Goal: Task Accomplishment & Management: Manage account settings

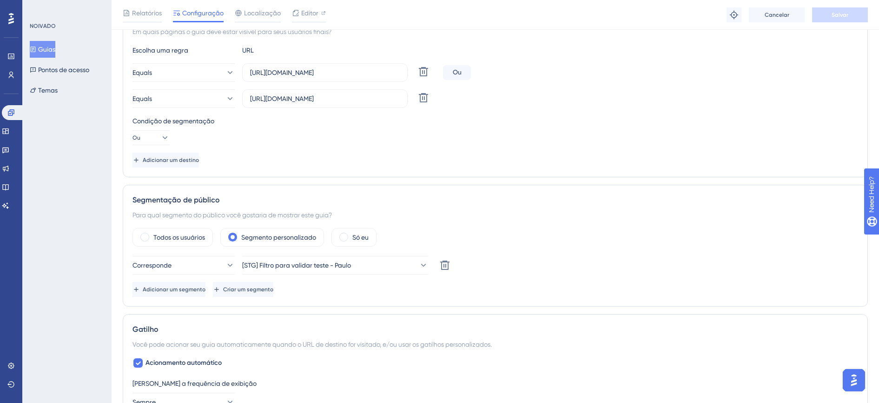
scroll to position [291, 0]
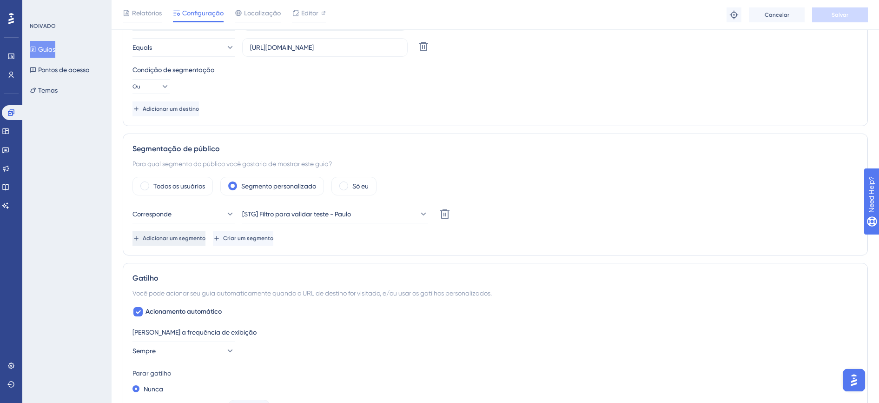
click at [203, 240] on span "Adicionar um segmento" at bounding box center [174, 237] width 63 height 7
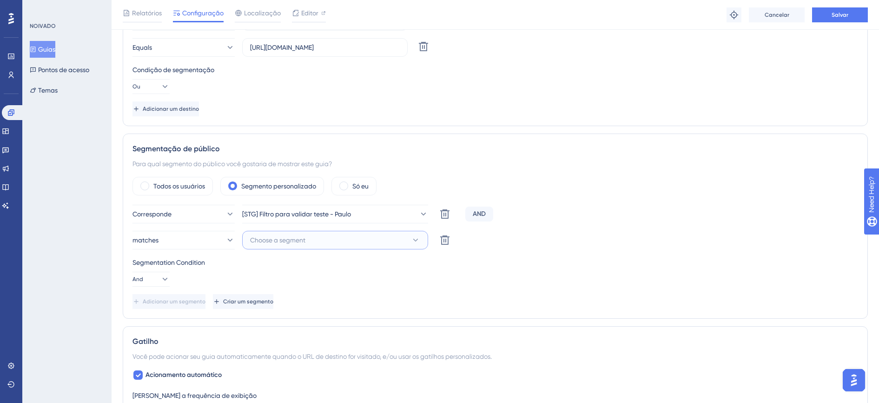
click at [253, 240] on span "Choose a segment" at bounding box center [277, 239] width 55 height 11
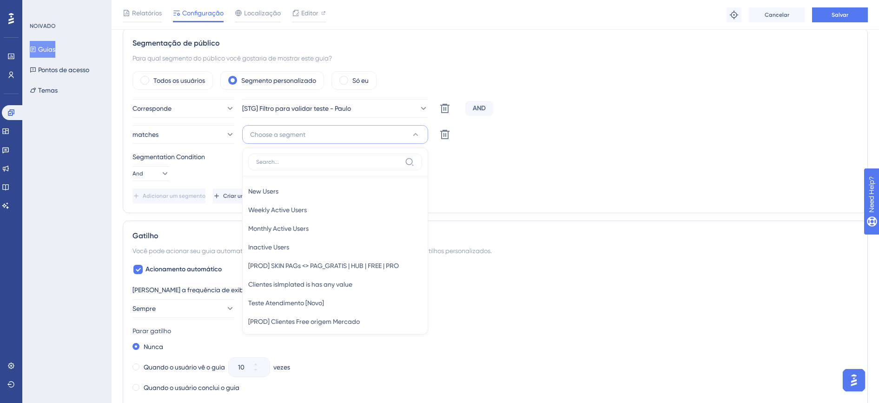
click at [204, 178] on div "Segmentation Condition And" at bounding box center [496, 166] width 726 height 30
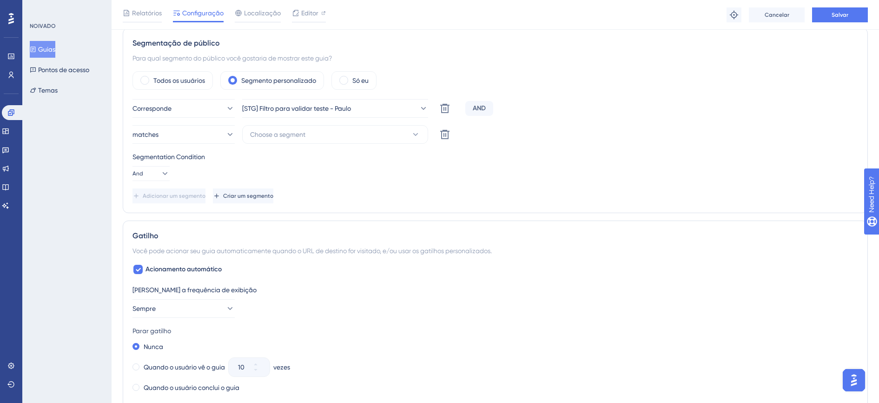
scroll to position [280, 0]
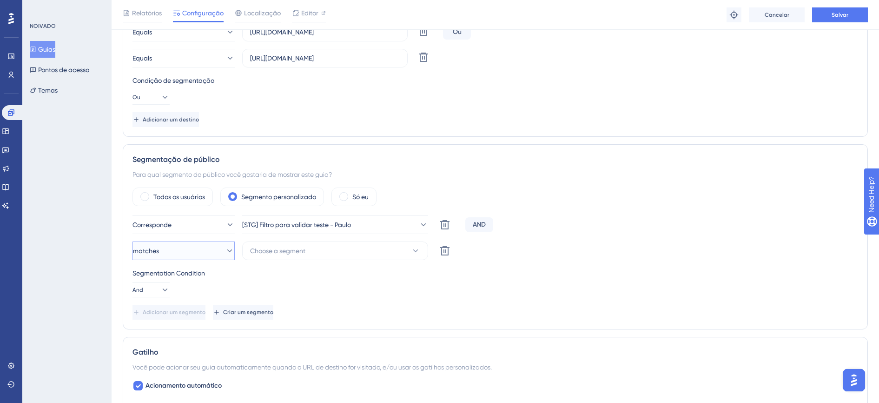
click at [197, 253] on button "matches" at bounding box center [184, 250] width 102 height 19
click at [280, 257] on button "Choose a segment" at bounding box center [335, 250] width 186 height 19
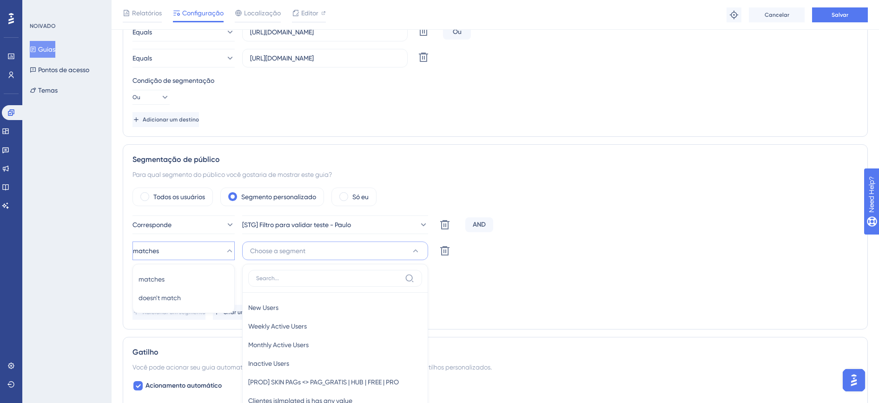
scroll to position [434, 0]
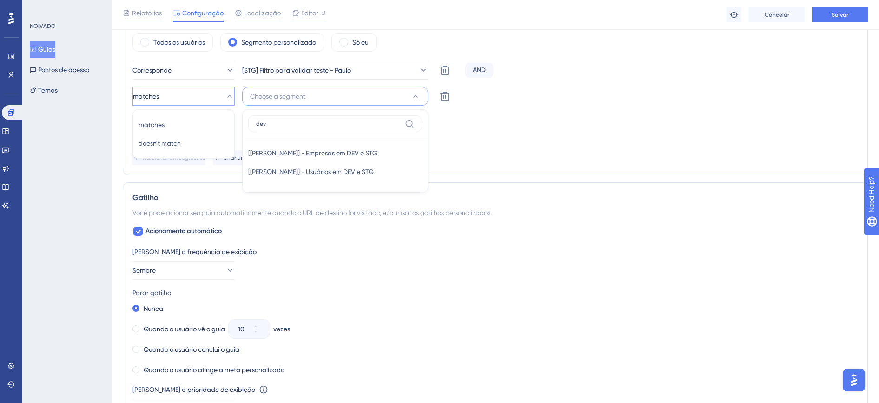
type input "dev"
click at [573, 177] on div "Estado: Ativo Informações do guia ID do guia: 151855 Copiar Nome do guia TRANSB…" at bounding box center [496, 181] width 746 height 1112
click at [517, 139] on div "Segmentation Condition And" at bounding box center [496, 128] width 726 height 30
click at [445, 103] on button at bounding box center [445, 96] width 19 height 19
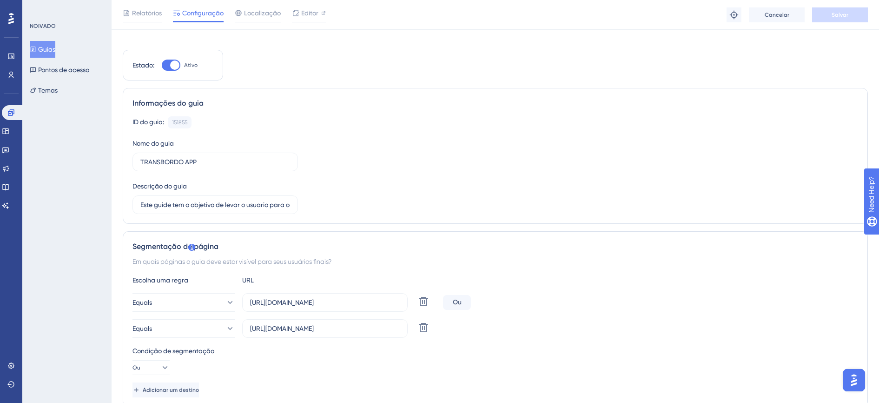
scroll to position [0, 0]
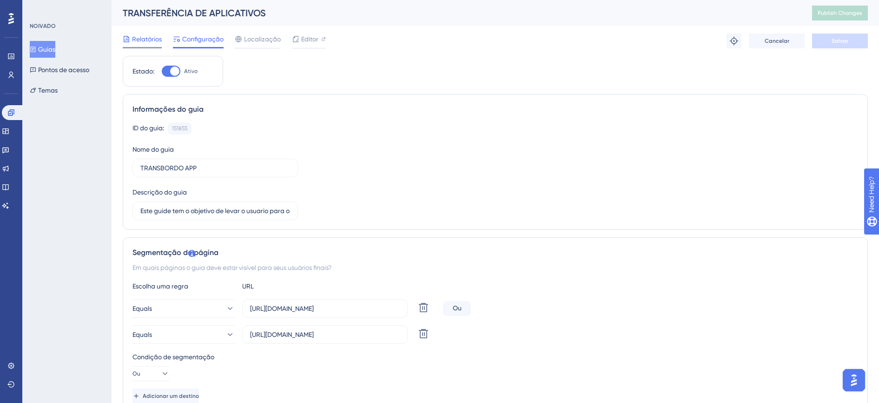
click at [148, 37] on span "Relatórios" at bounding box center [147, 38] width 30 height 11
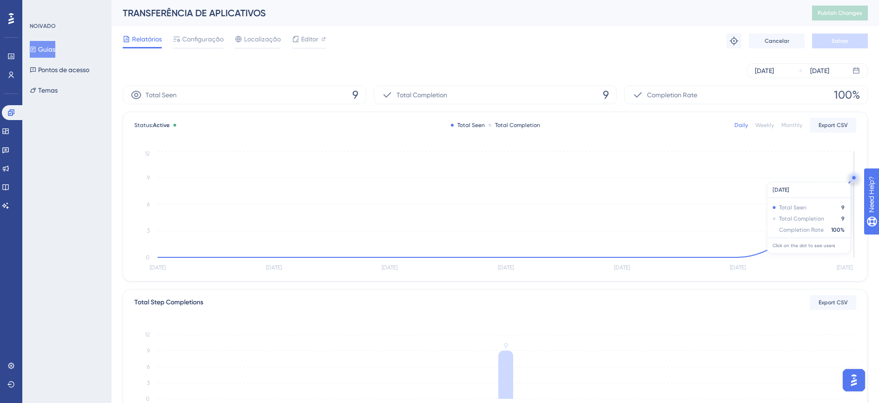
click at [853, 177] on circle at bounding box center [854, 177] width 3 height 3
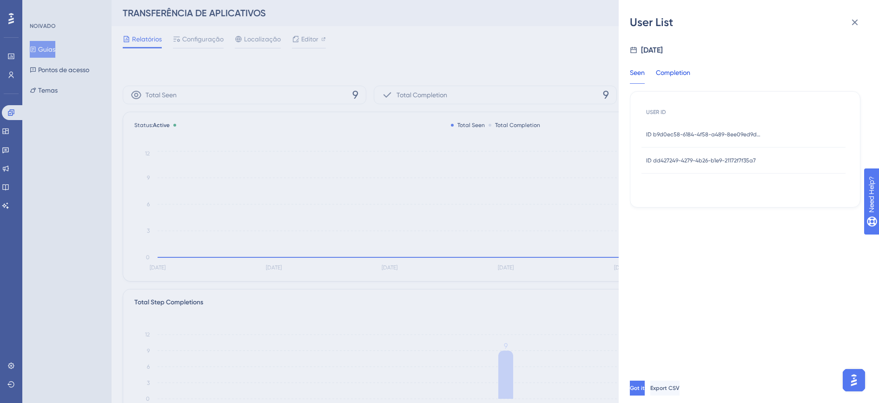
click at [678, 75] on div "Completion" at bounding box center [673, 75] width 34 height 17
click at [672, 137] on span "ID b9d0ec58-6184-4f58-a489-8ee09ed9dd97" at bounding box center [704, 134] width 116 height 7
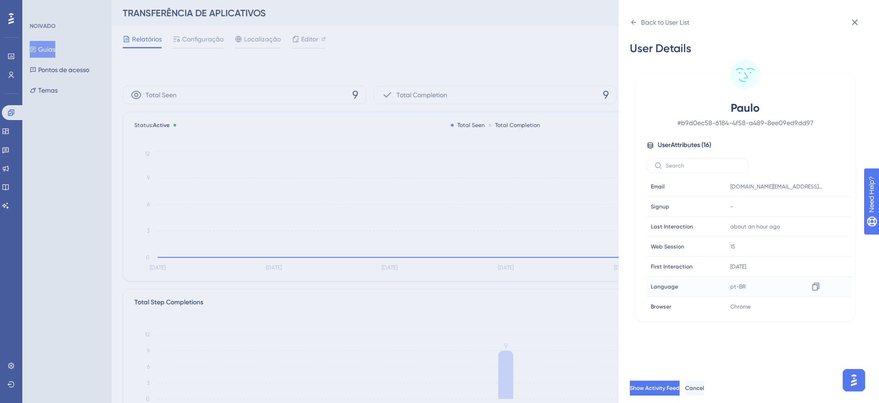
scroll to position [174, 0]
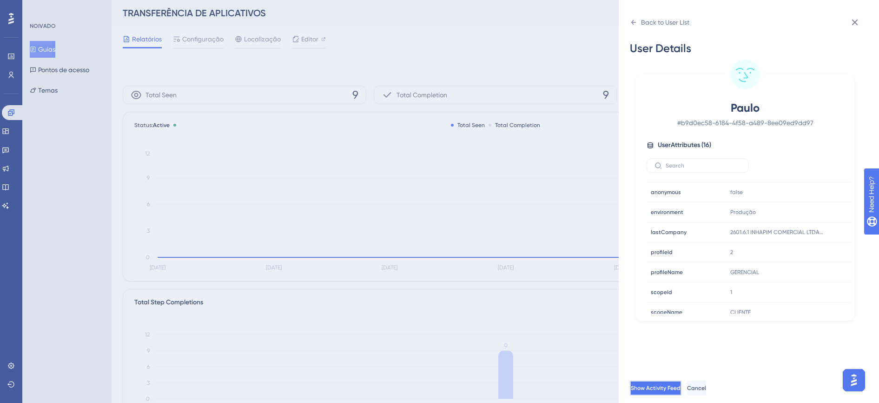
click at [681, 392] on span "Show Activity Feed" at bounding box center [656, 387] width 50 height 7
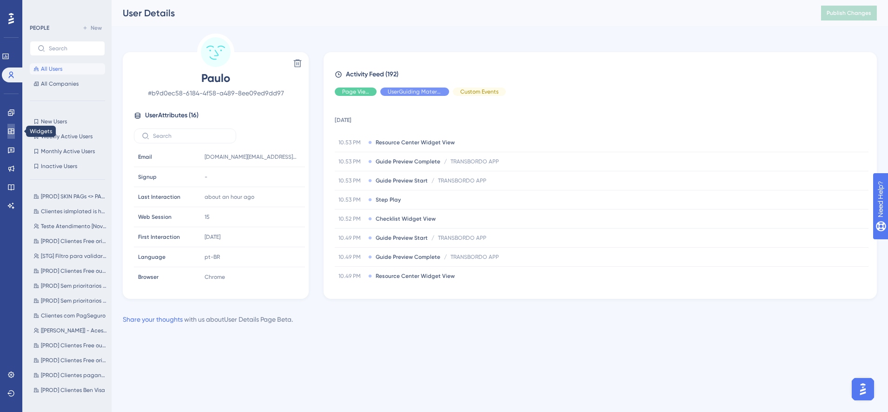
click at [12, 133] on icon at bounding box center [10, 130] width 7 height 7
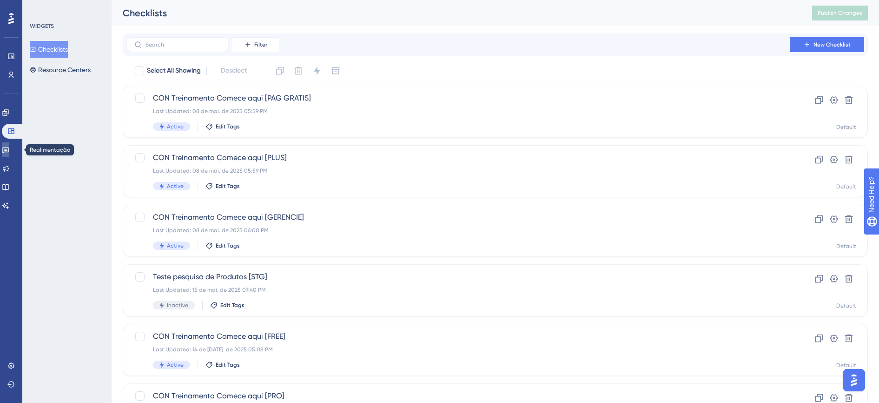
click at [9, 152] on link at bounding box center [5, 149] width 7 height 15
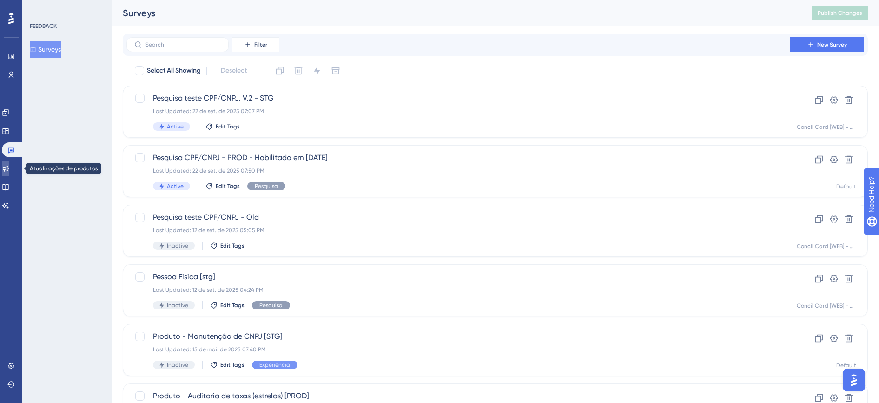
click at [9, 165] on icon at bounding box center [5, 168] width 7 height 7
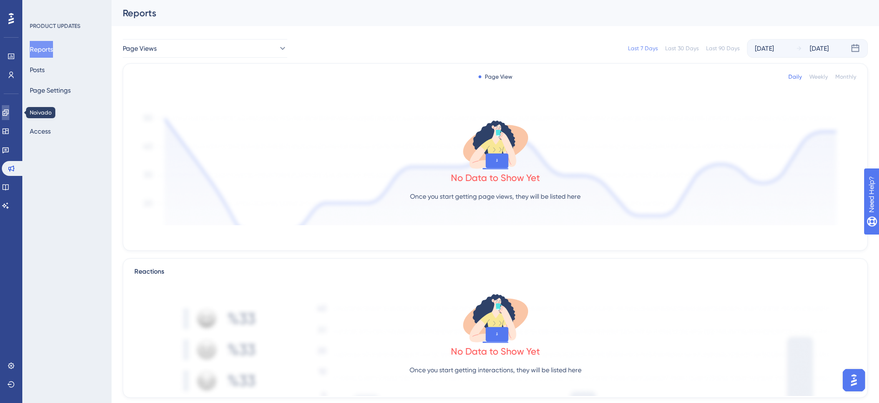
click at [8, 111] on icon at bounding box center [5, 112] width 7 height 7
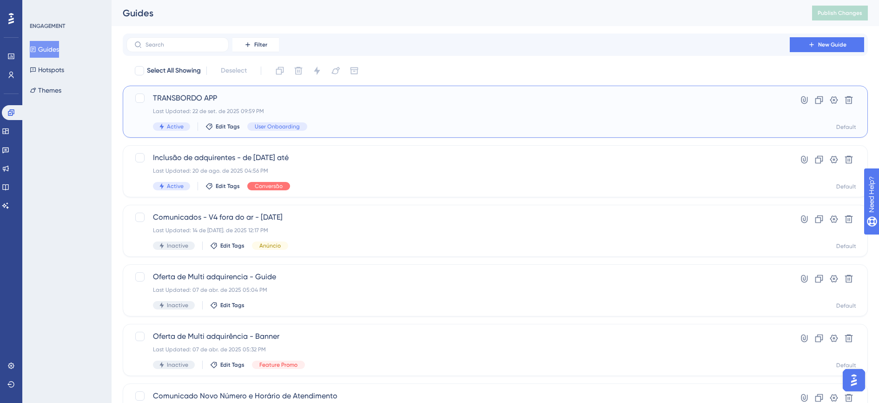
click at [286, 120] on div "TRANSBORDO APP Last Updated: 22 de set. de 2025 09:59 PM Active Edit Tags User …" at bounding box center [458, 112] width 611 height 38
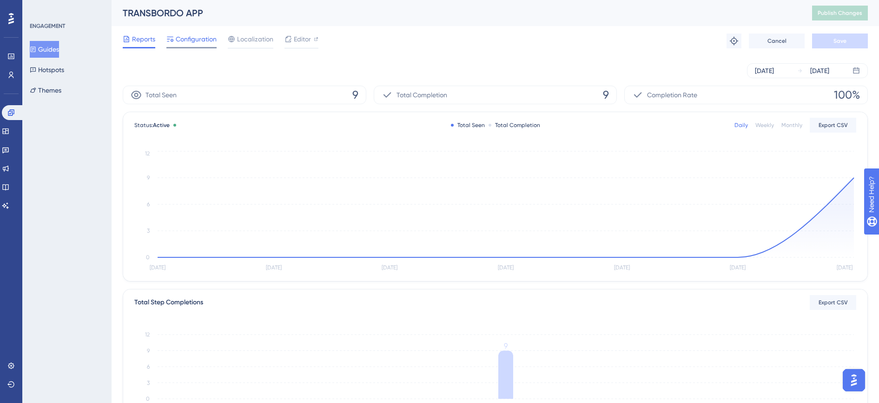
click at [205, 38] on span "Configuration" at bounding box center [196, 38] width 41 height 11
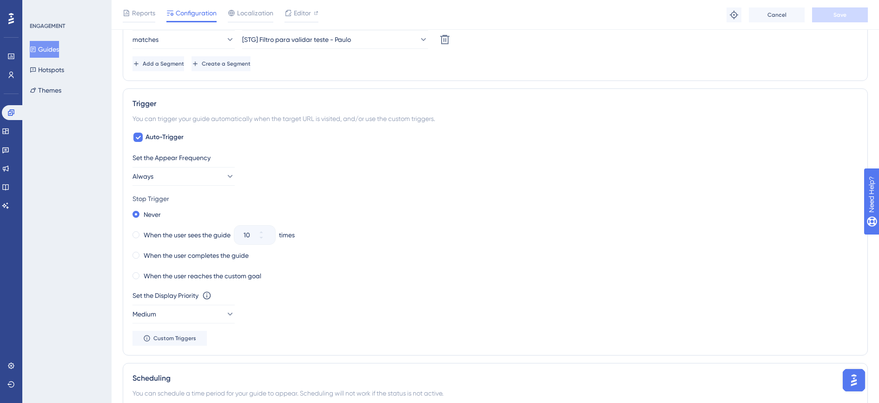
scroll to position [407, 0]
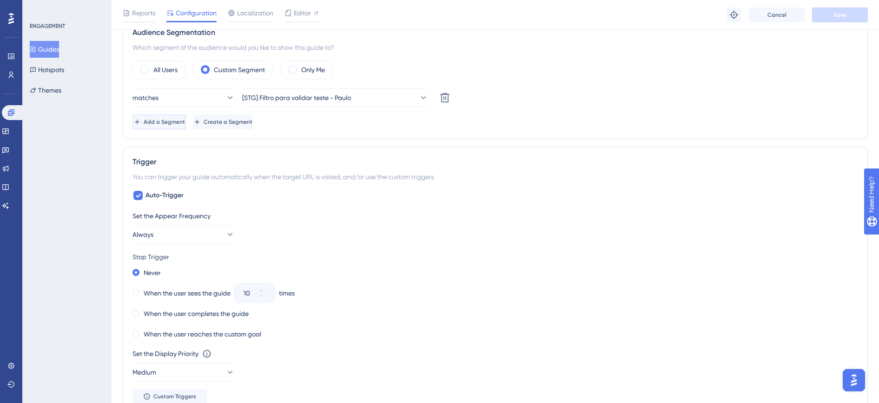
click at [185, 123] on span "Add a Segment" at bounding box center [164, 121] width 41 height 7
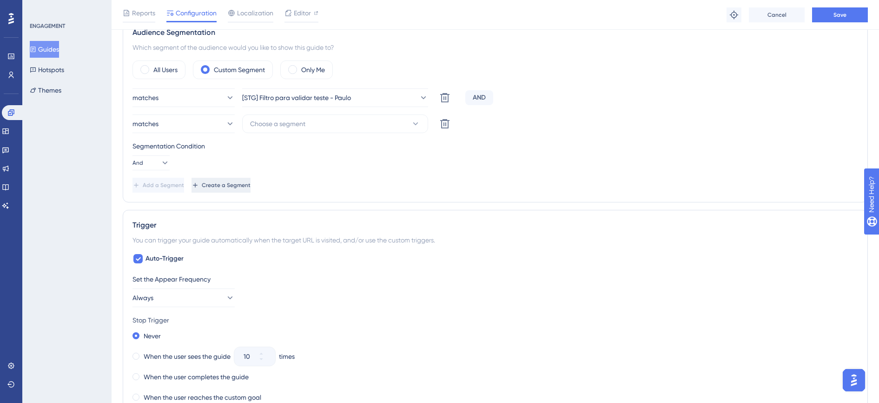
click at [251, 184] on span "Create a Segment" at bounding box center [226, 184] width 49 height 7
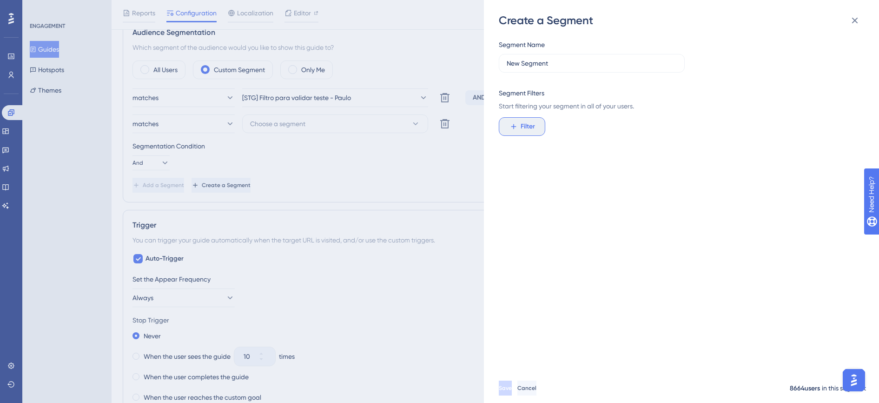
click at [524, 127] on span "Filter" at bounding box center [528, 126] width 14 height 11
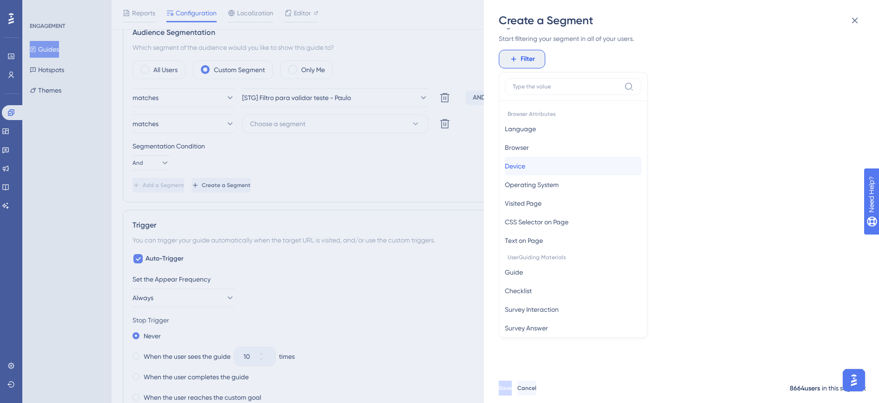
click at [526, 168] on span "Device" at bounding box center [515, 165] width 20 height 11
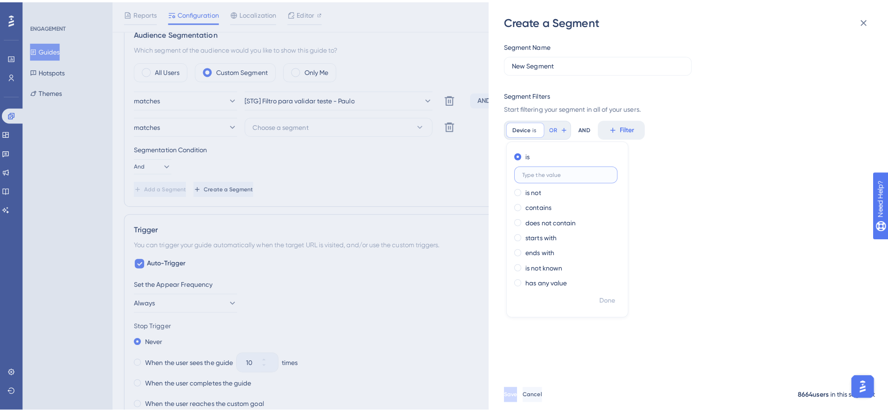
scroll to position [0, 0]
click at [540, 169] on input "text" at bounding box center [560, 170] width 87 height 7
type input "Mobile"
click at [13, 76] on div "Create a Segment Segment Name New Segment Segment Filters Start filtering your …" at bounding box center [439, 201] width 879 height 403
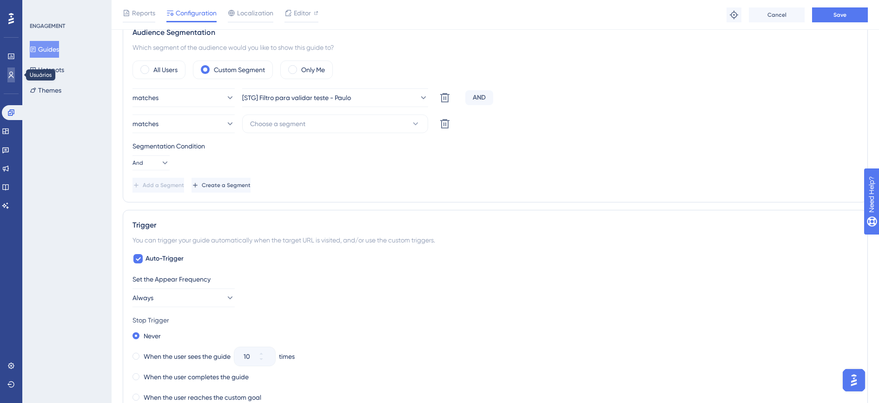
click at [13, 76] on icon at bounding box center [10, 74] width 7 height 7
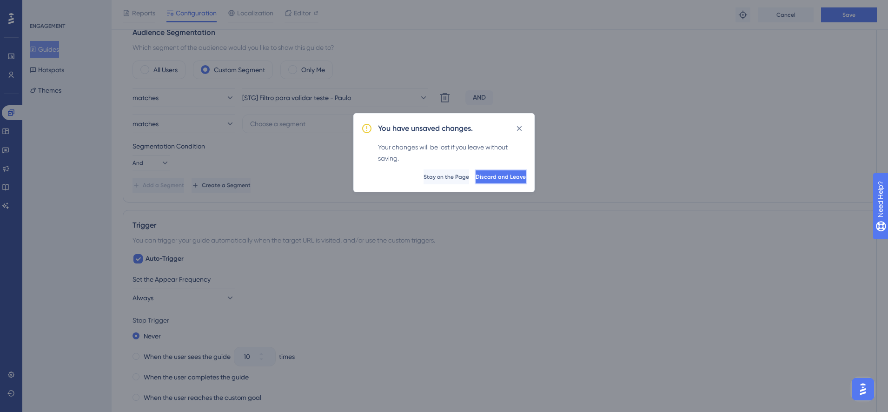
click at [476, 176] on span "Discard and Leave" at bounding box center [501, 176] width 50 height 7
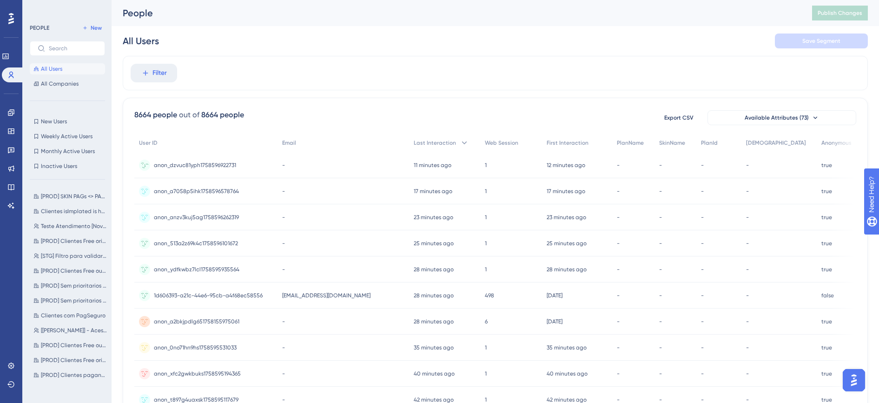
click at [186, 167] on span "anon_dzvuc81yph1758596922731" at bounding box center [195, 164] width 82 height 7
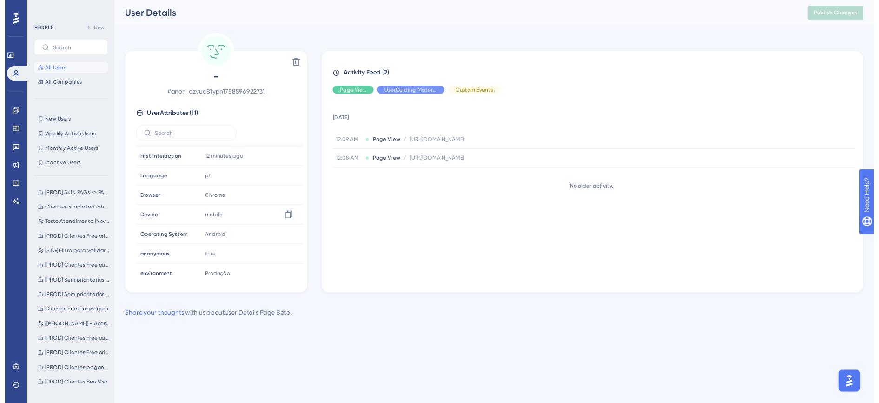
scroll to position [83, 0]
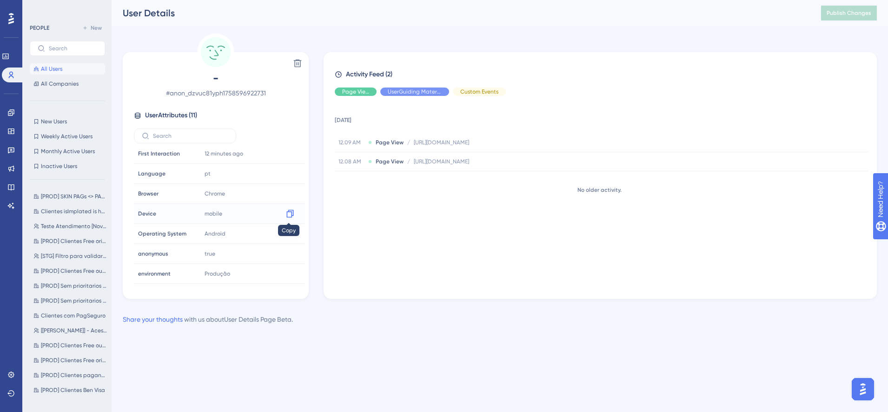
click at [286, 214] on icon at bounding box center [289, 214] width 7 height 8
click at [8, 73] on icon at bounding box center [10, 74] width 7 height 7
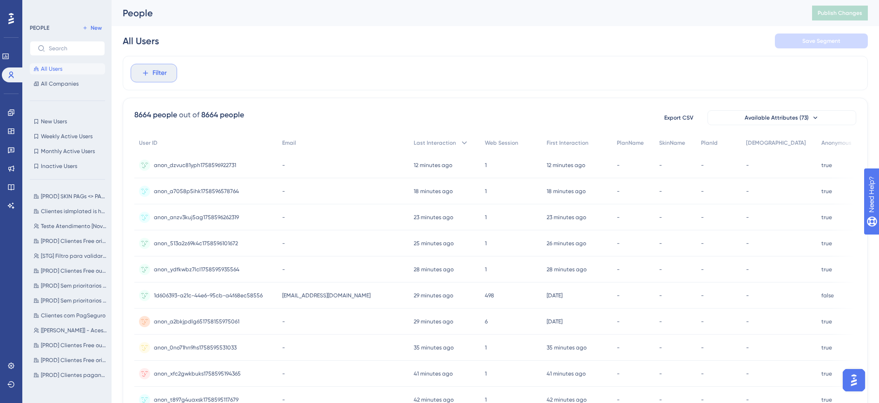
click at [142, 73] on icon at bounding box center [145, 73] width 8 height 8
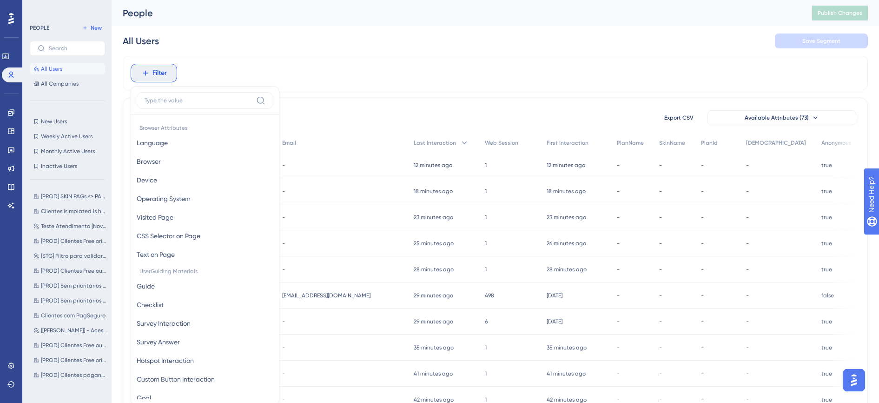
scroll to position [44, 0]
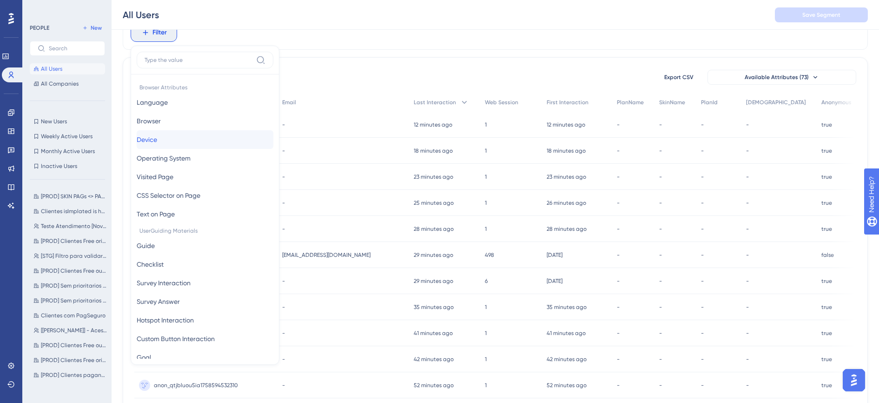
click at [157, 136] on span "Device" at bounding box center [147, 139] width 20 height 11
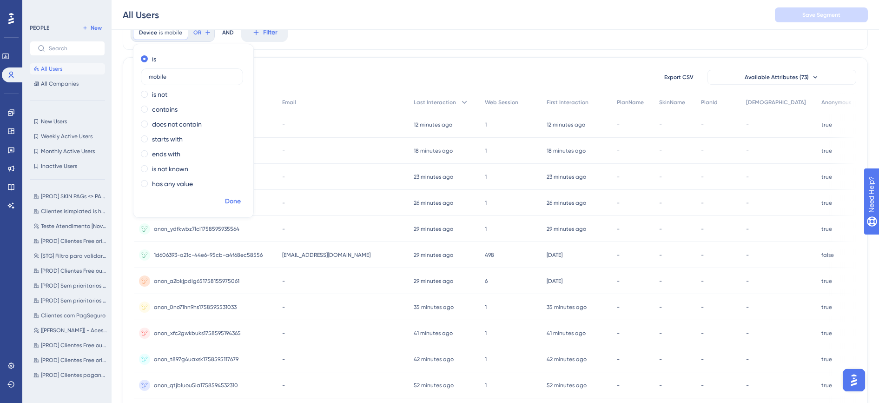
type input "mobile"
click at [235, 201] on span "Done" at bounding box center [233, 201] width 16 height 11
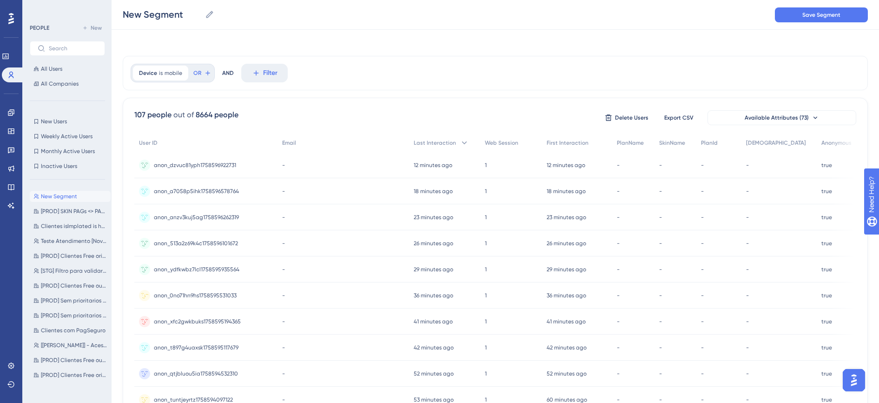
scroll to position [0, 0]
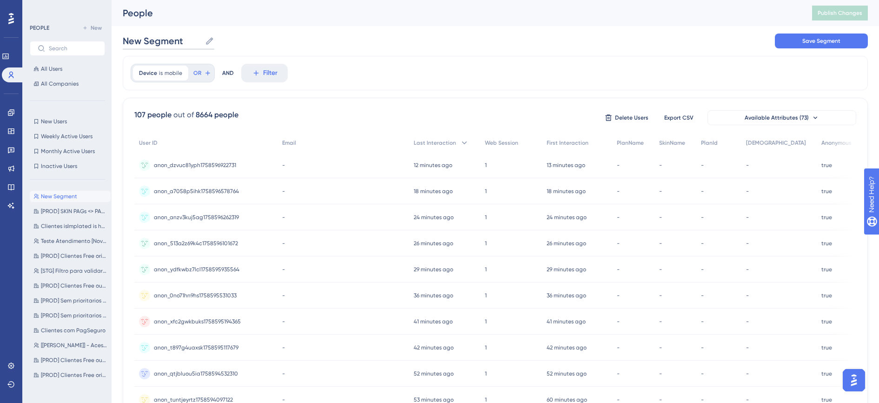
drag, startPoint x: 189, startPoint y: 40, endPoint x: 123, endPoint y: 47, distance: 66.4
click at [123, 47] on input "New Segment" at bounding box center [162, 40] width 79 height 13
type input "Mobile"
click at [810, 39] on span "Save Segment" at bounding box center [822, 40] width 38 height 7
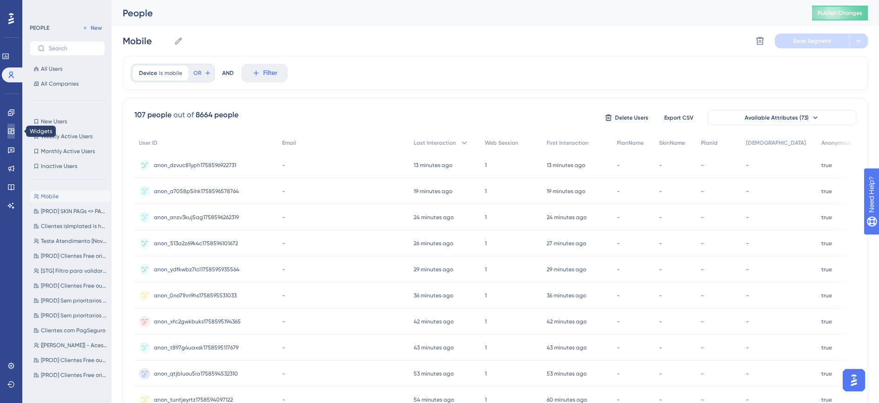
click at [12, 127] on link at bounding box center [10, 131] width 7 height 15
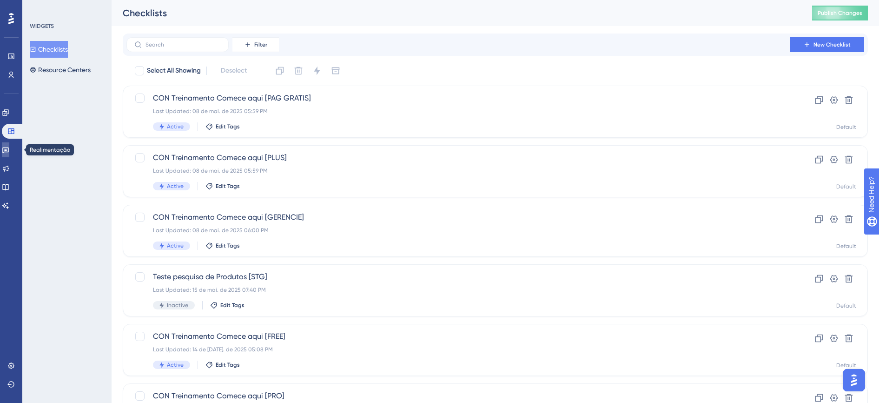
click at [9, 149] on icon at bounding box center [5, 150] width 7 height 6
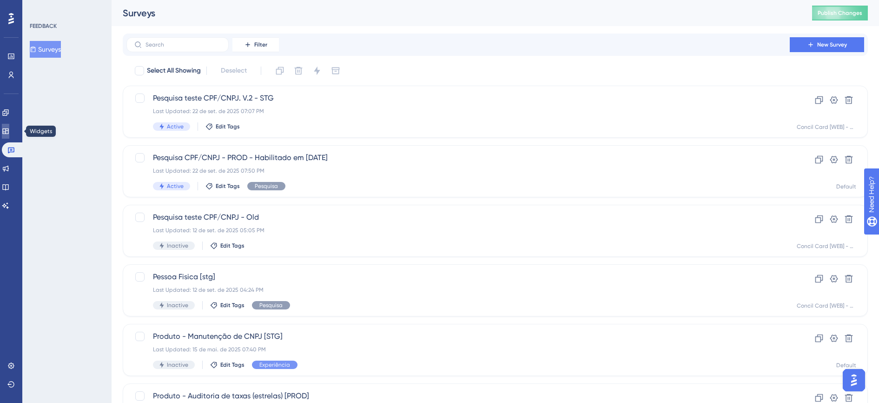
click at [9, 133] on link at bounding box center [5, 131] width 7 height 15
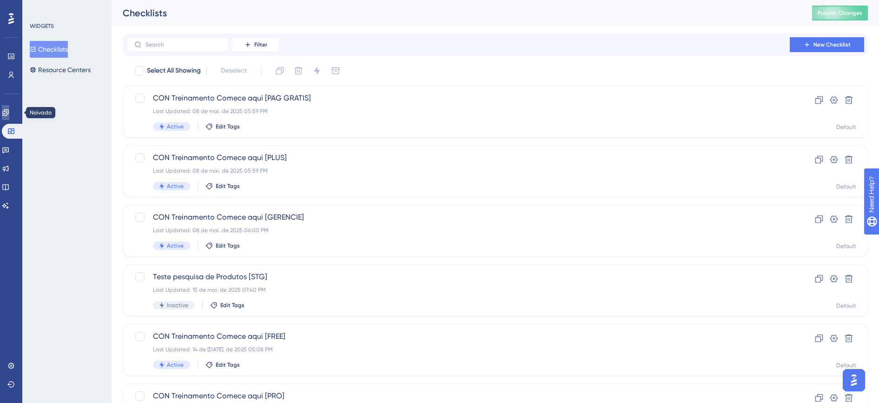
click at [9, 116] on link at bounding box center [5, 112] width 7 height 15
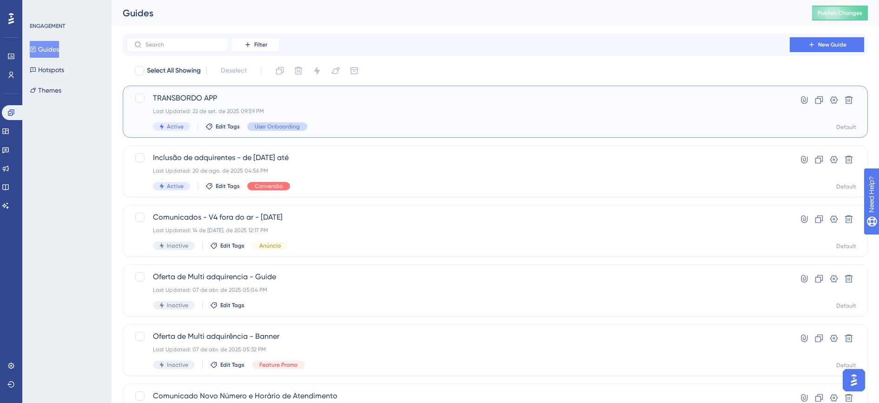
click at [302, 124] on div "User Onboarding" at bounding box center [277, 126] width 60 height 8
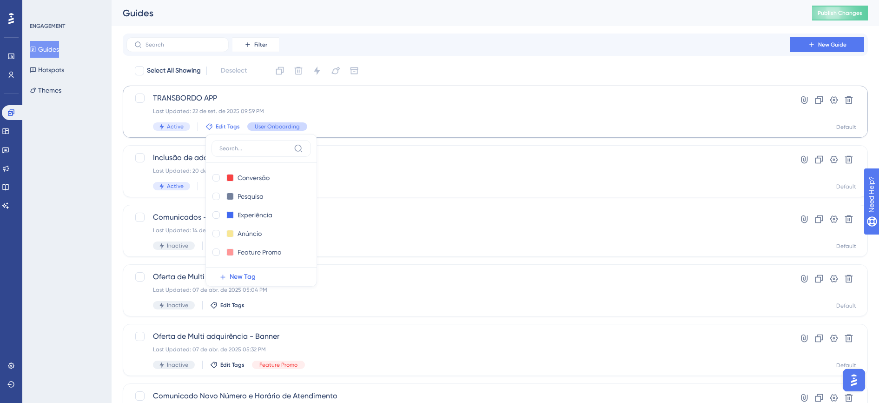
scroll to position [9, 0]
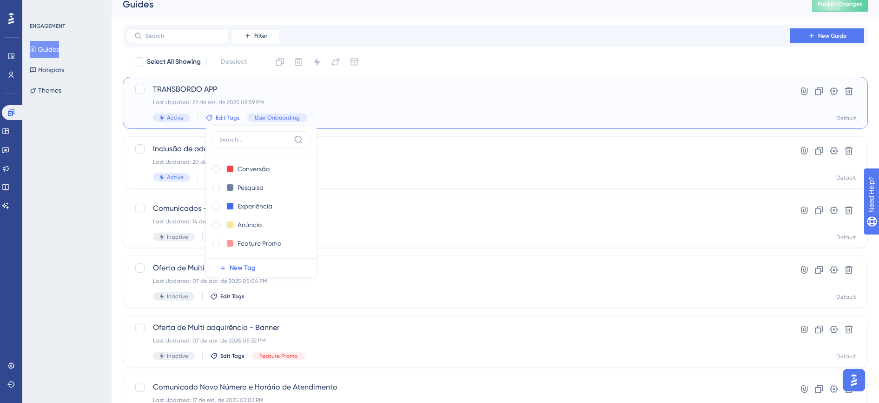
click at [353, 93] on span "TRANSBORDO APP" at bounding box center [458, 89] width 611 height 11
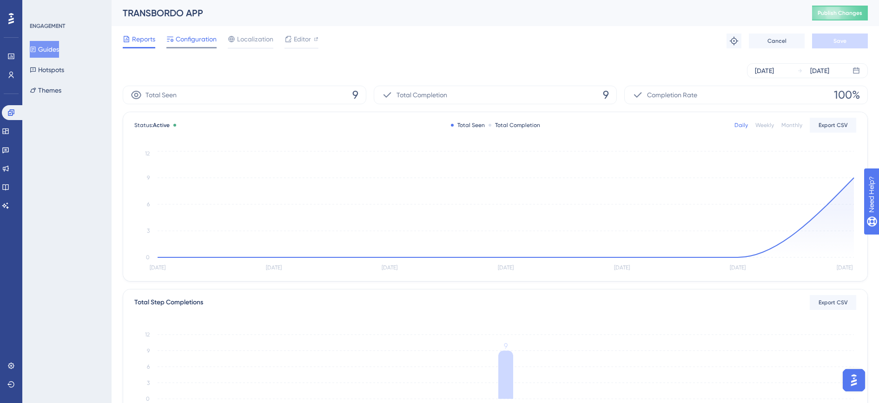
click at [202, 43] on span "Configuration" at bounding box center [196, 38] width 41 height 11
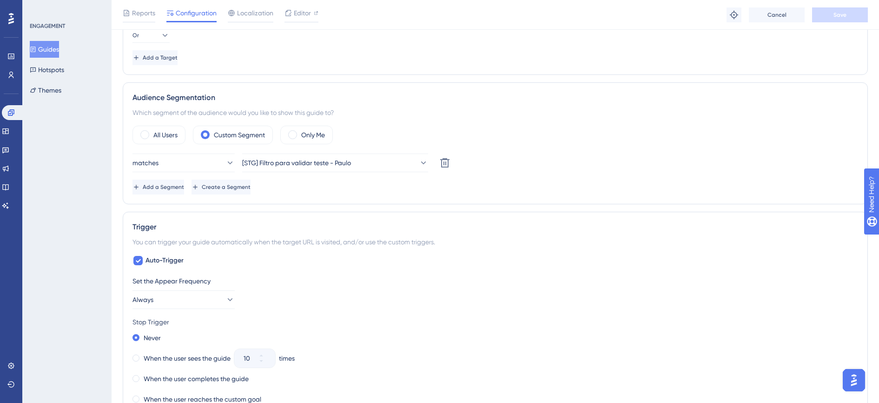
scroll to position [349, 0]
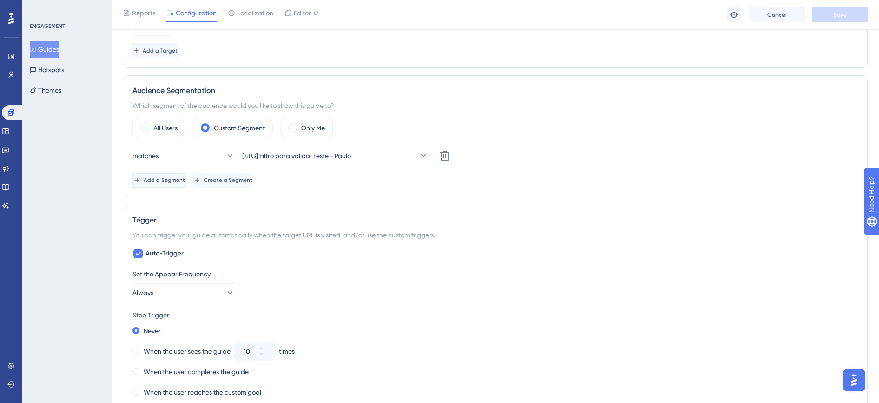
click at [163, 181] on span "Add a Segment" at bounding box center [164, 179] width 41 height 7
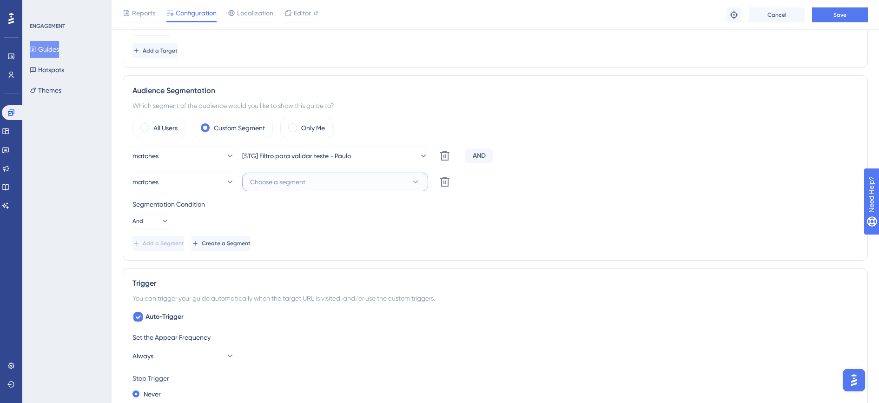
click at [276, 181] on span "Choose a segment" at bounding box center [277, 181] width 55 height 11
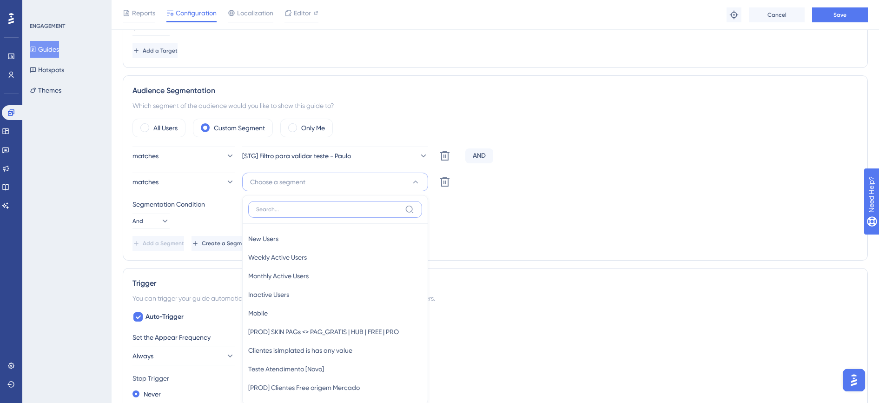
scroll to position [447, 0]
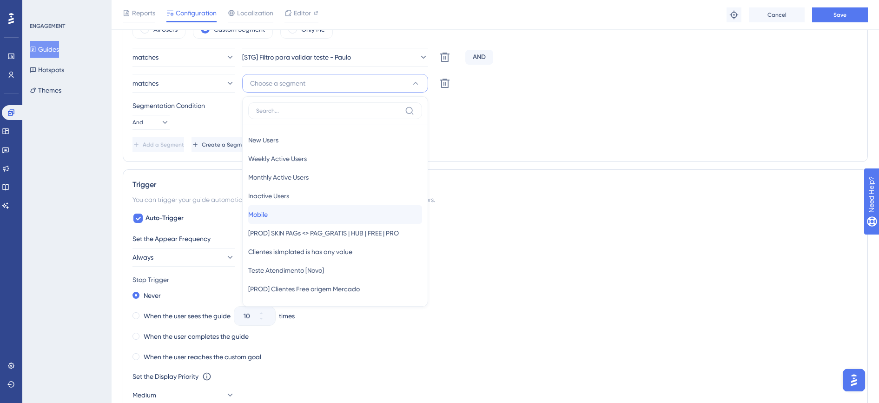
click at [279, 214] on div "Mobile Mobile" at bounding box center [335, 214] width 174 height 19
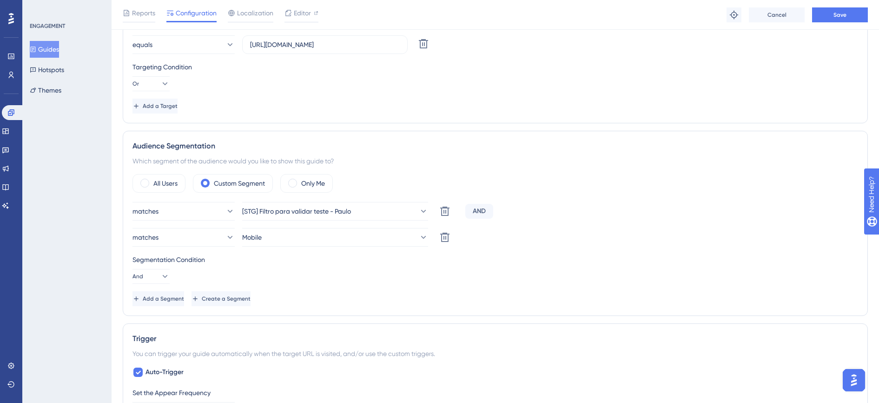
scroll to position [273, 0]
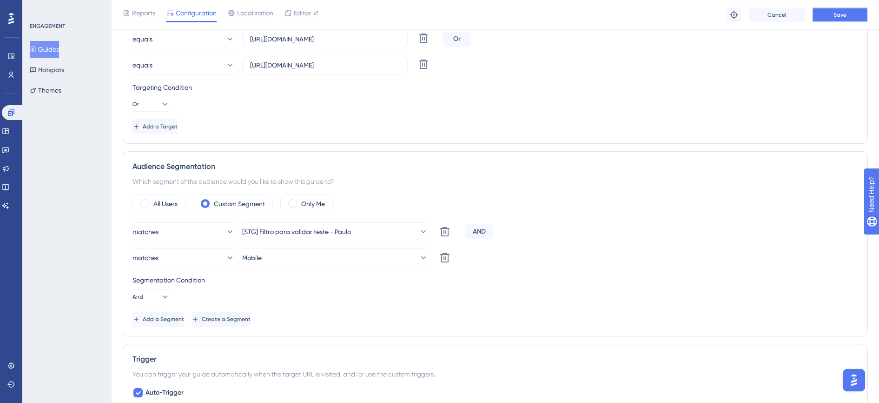
click at [843, 13] on span "Save" at bounding box center [840, 14] width 13 height 7
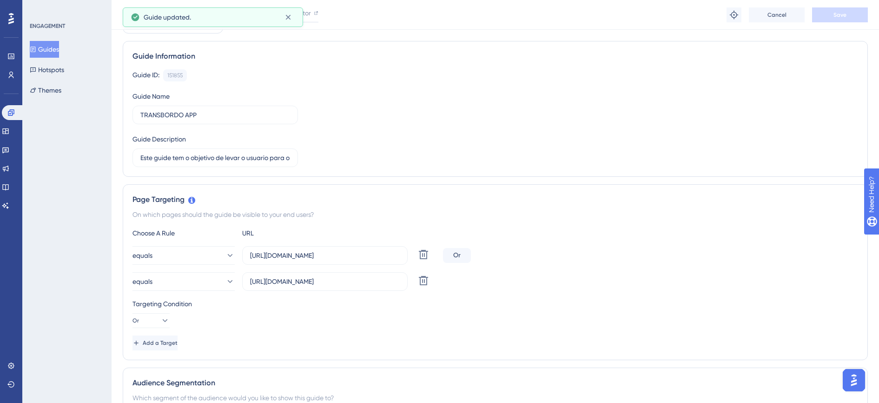
scroll to position [0, 0]
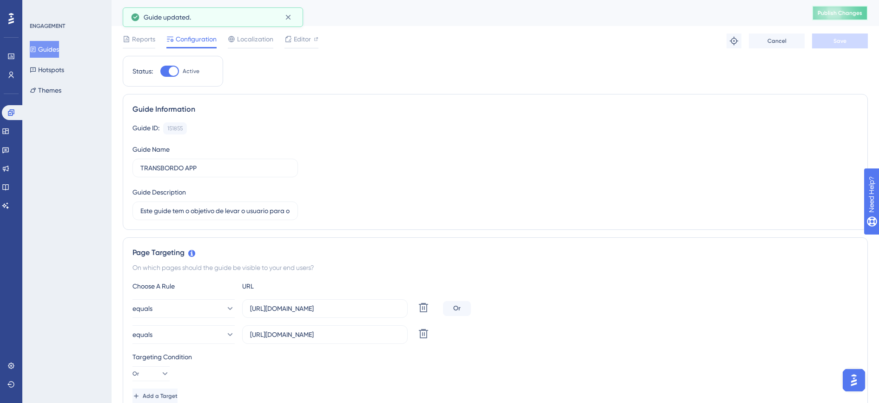
click at [837, 6] on button "Publish Changes" at bounding box center [841, 13] width 56 height 15
click at [54, 49] on button "Guides" at bounding box center [44, 49] width 29 height 17
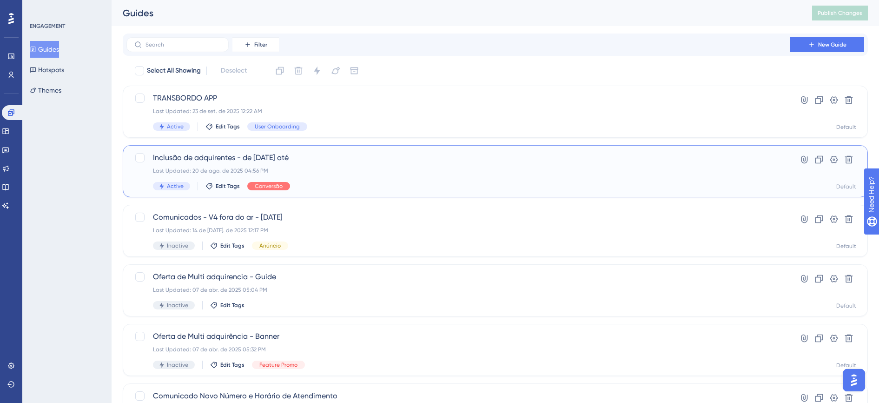
click at [338, 172] on div "Last Updated: 20 de ago. de 2025 04:56 PM" at bounding box center [458, 170] width 611 height 7
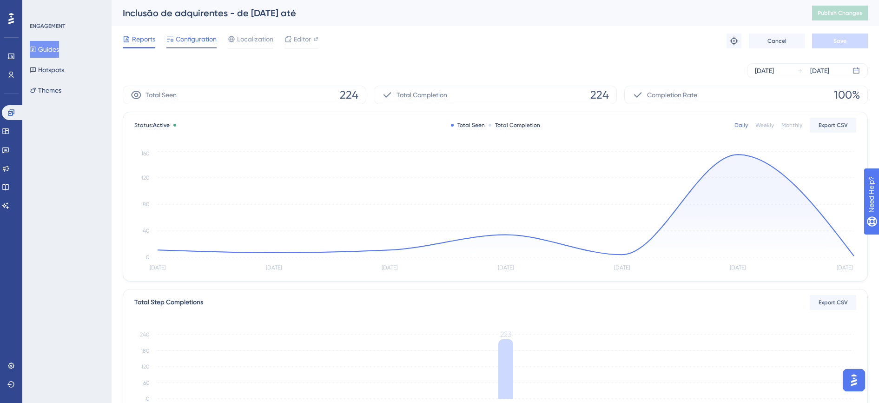
click at [204, 44] on span "Configuration" at bounding box center [196, 38] width 41 height 11
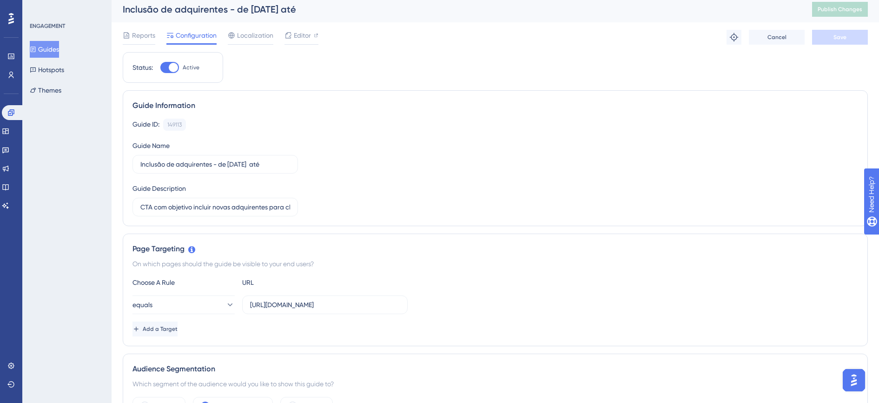
scroll to position [116, 0]
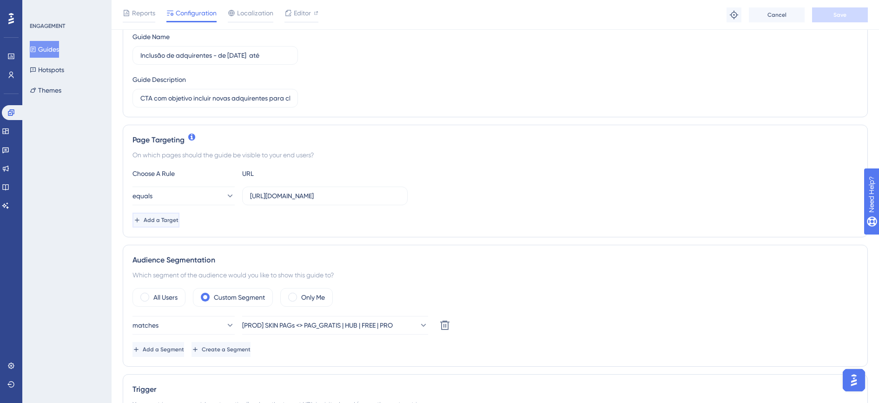
click at [180, 224] on button "Add a Target" at bounding box center [156, 220] width 47 height 15
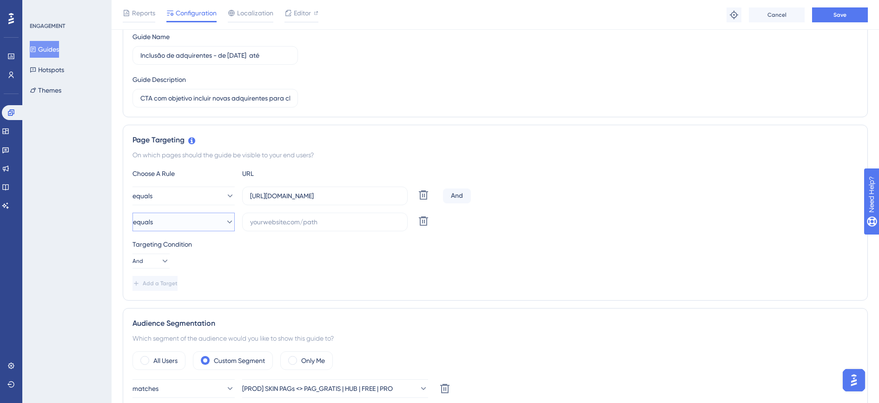
click at [182, 224] on button "equals" at bounding box center [184, 222] width 102 height 19
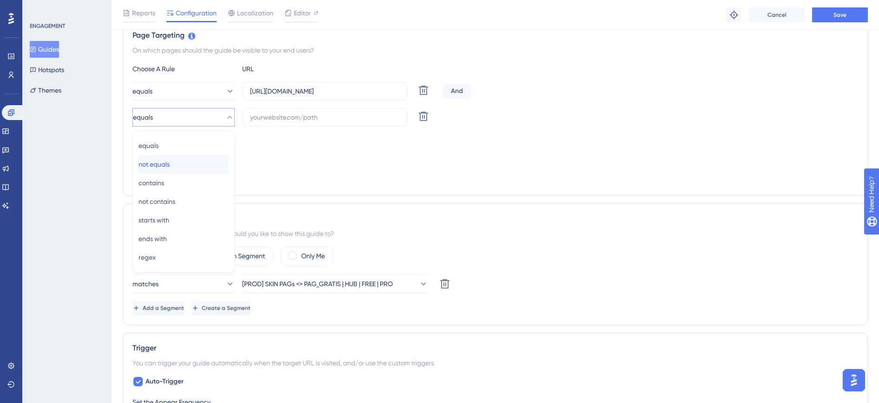
click at [169, 162] on span "not equals" at bounding box center [154, 164] width 31 height 11
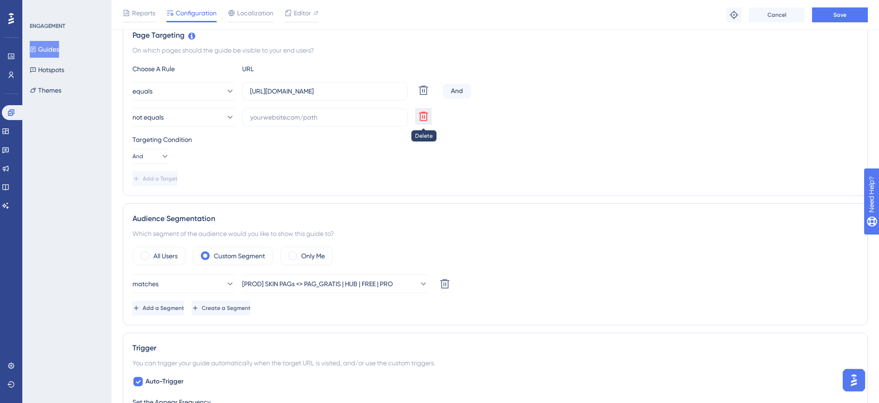
click at [423, 120] on icon at bounding box center [423, 116] width 11 height 11
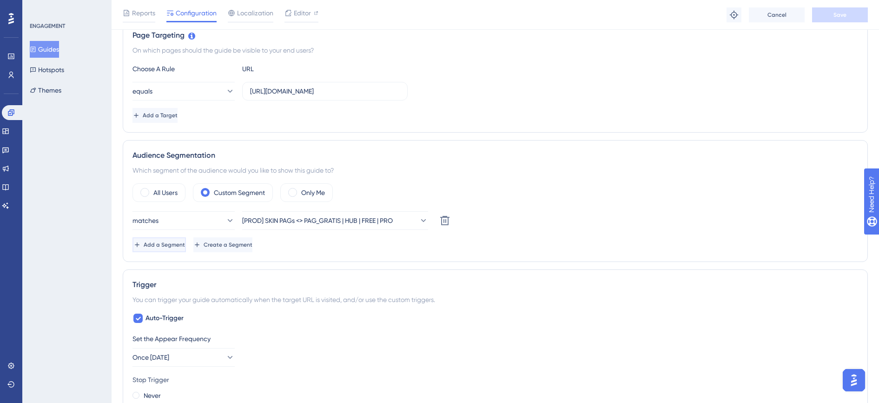
click at [185, 244] on span "Add a Segment" at bounding box center [164, 244] width 41 height 7
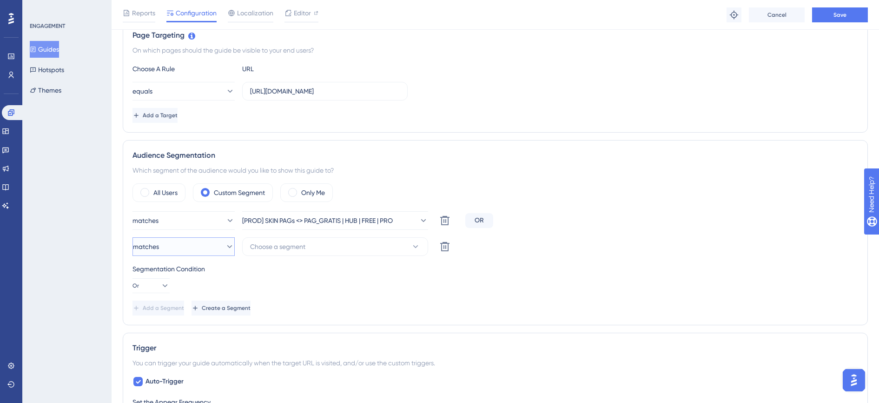
click at [207, 248] on button "matches" at bounding box center [184, 246] width 102 height 19
click at [191, 293] on div "doesn't match doesn't match" at bounding box center [184, 293] width 90 height 19
click at [279, 247] on span "Choose a segment" at bounding box center [277, 246] width 55 height 11
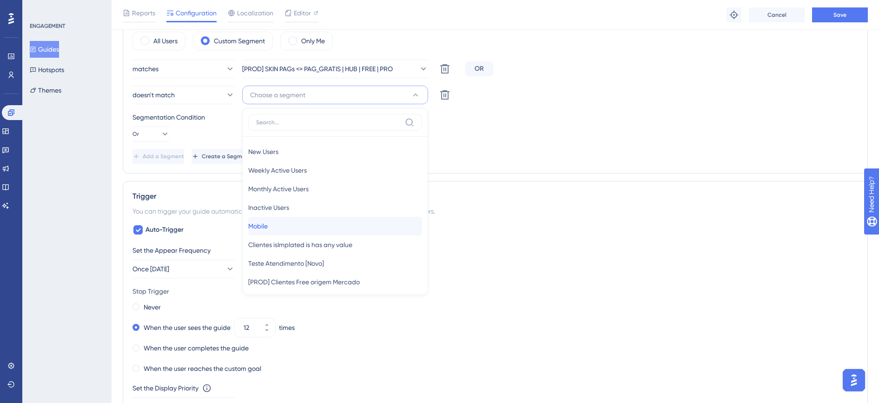
click at [279, 224] on div "Mobile Mobile" at bounding box center [335, 226] width 174 height 19
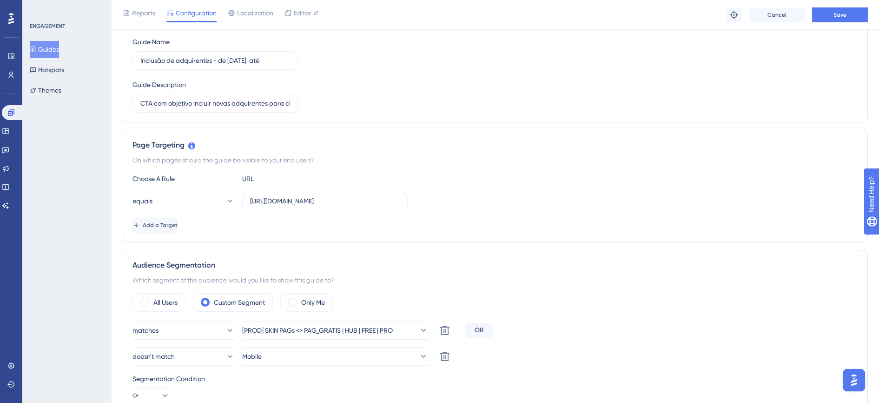
scroll to position [82, 0]
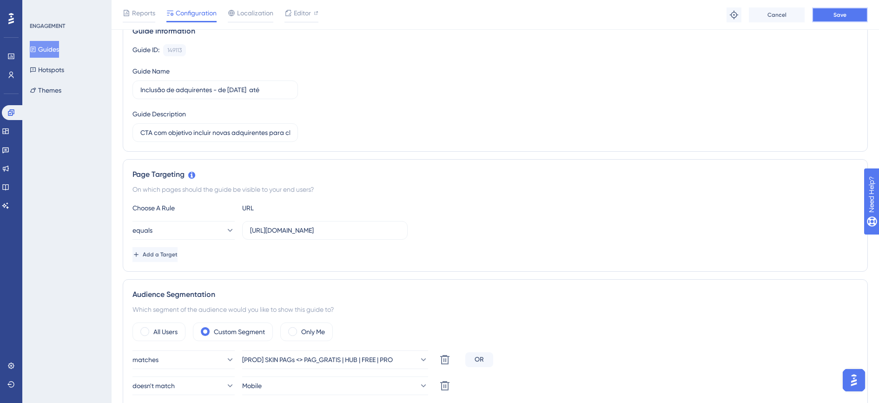
click at [845, 15] on span "Save" at bounding box center [840, 14] width 13 height 7
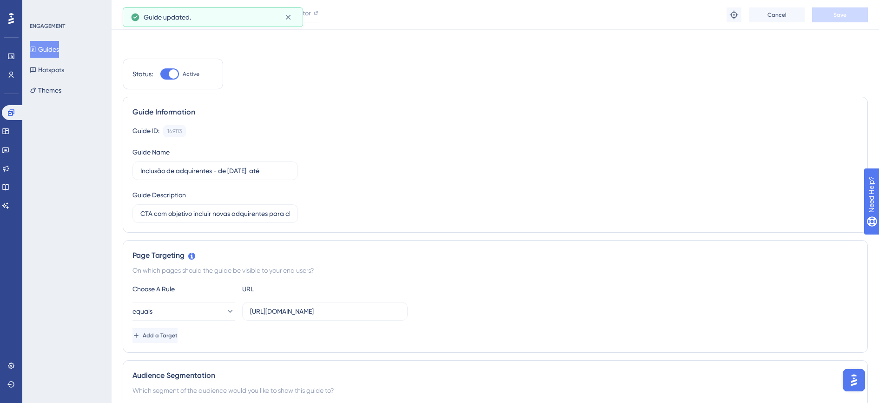
scroll to position [0, 0]
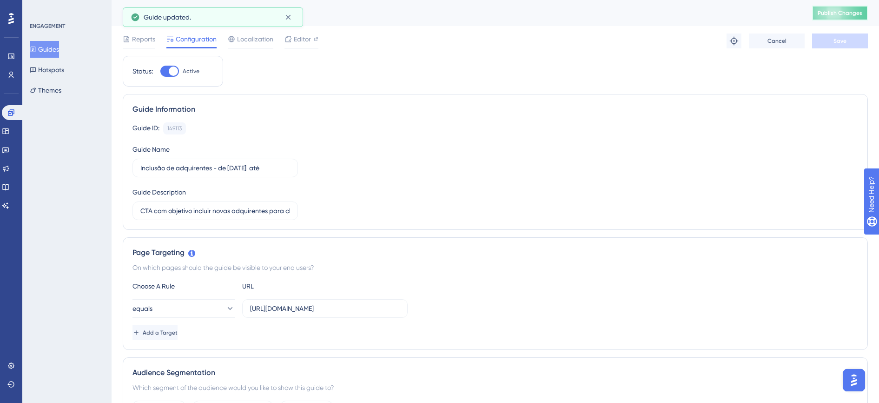
click at [845, 12] on span "Publish Changes" at bounding box center [840, 12] width 45 height 7
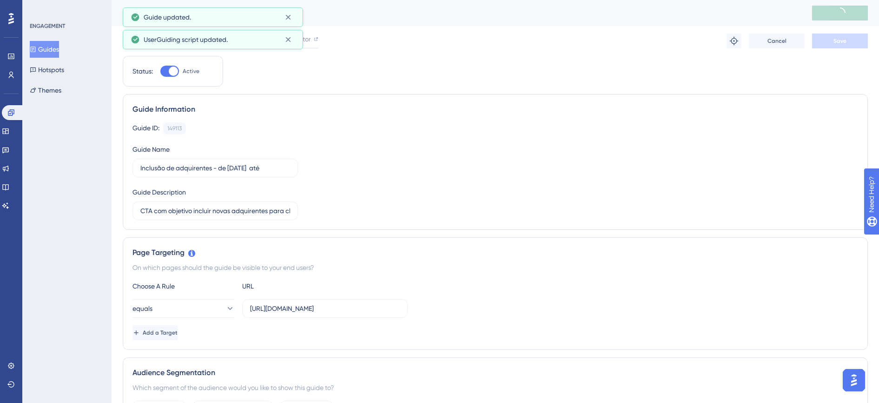
click at [59, 47] on button "Guides" at bounding box center [44, 49] width 29 height 17
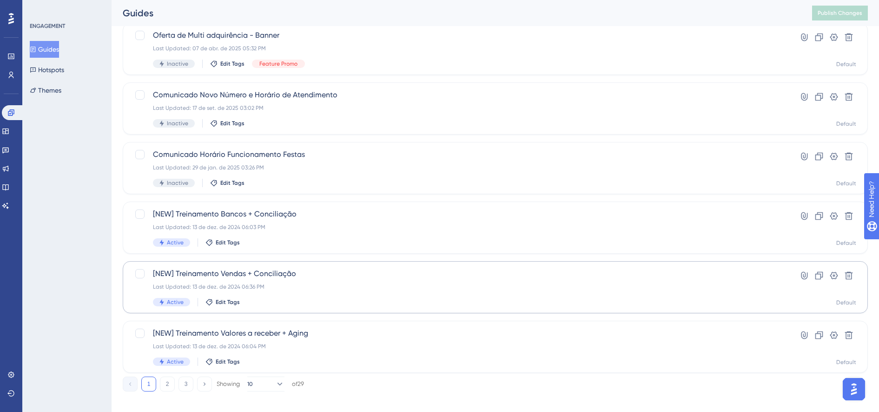
scroll to position [310, 0]
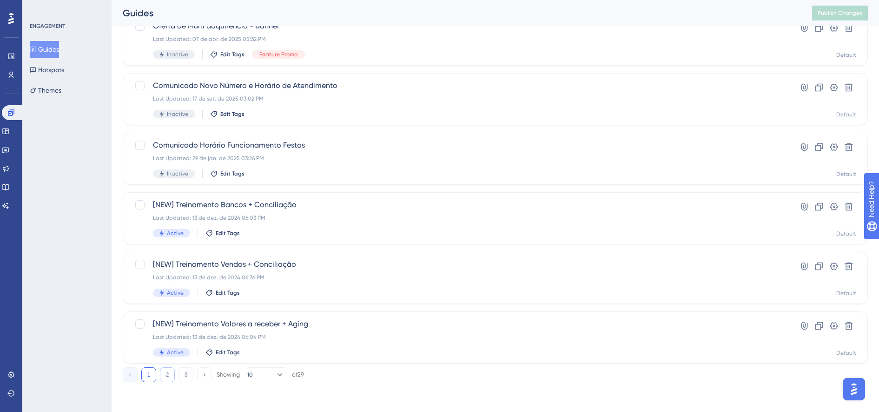
click at [167, 378] on button "2" at bounding box center [167, 374] width 15 height 15
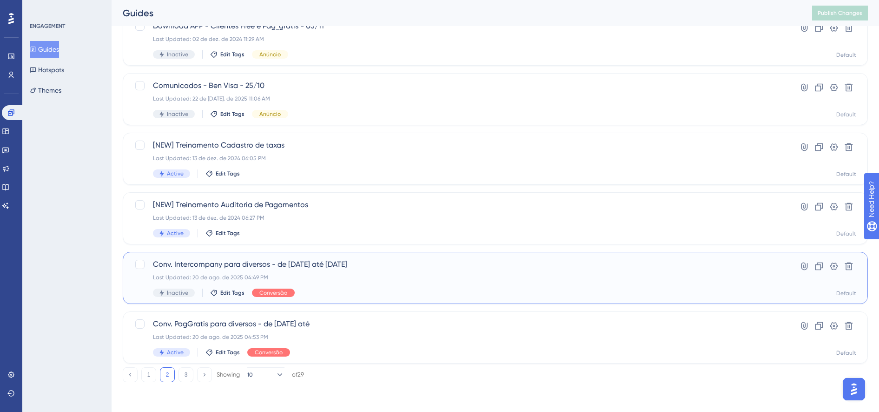
click at [326, 272] on div "Conv. Intercompany para diversos - de [DATE] até [DATE] Last Updated: 20 de ago…" at bounding box center [458, 278] width 611 height 38
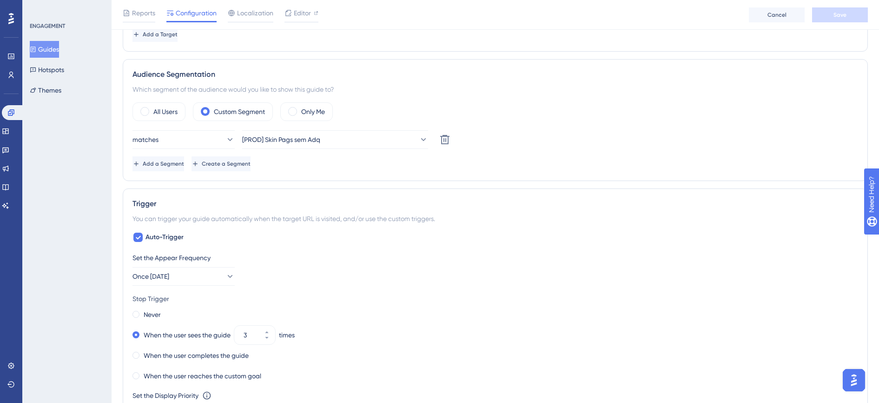
scroll to position [233, 0]
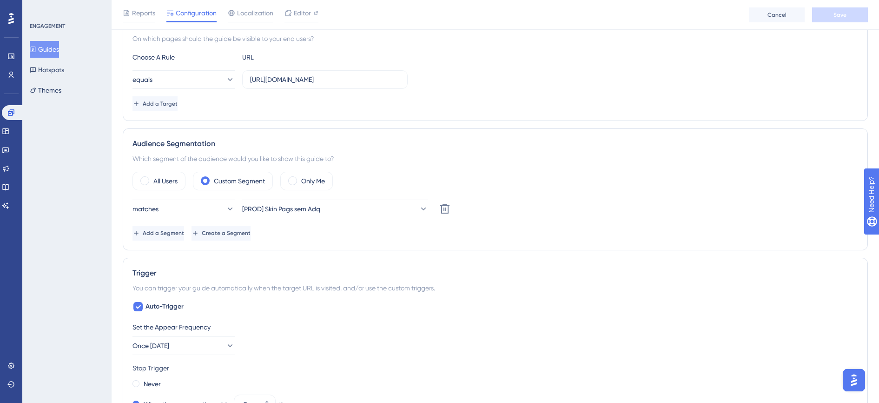
click at [52, 51] on button "Guides" at bounding box center [44, 49] width 29 height 17
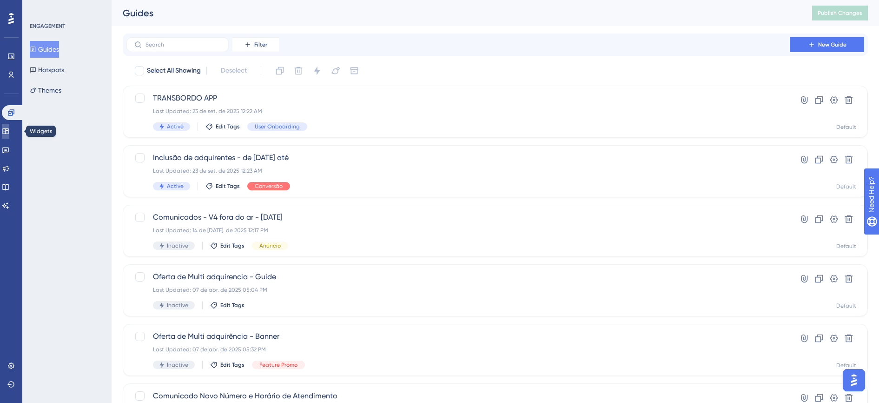
click at [9, 133] on icon at bounding box center [5, 130] width 7 height 7
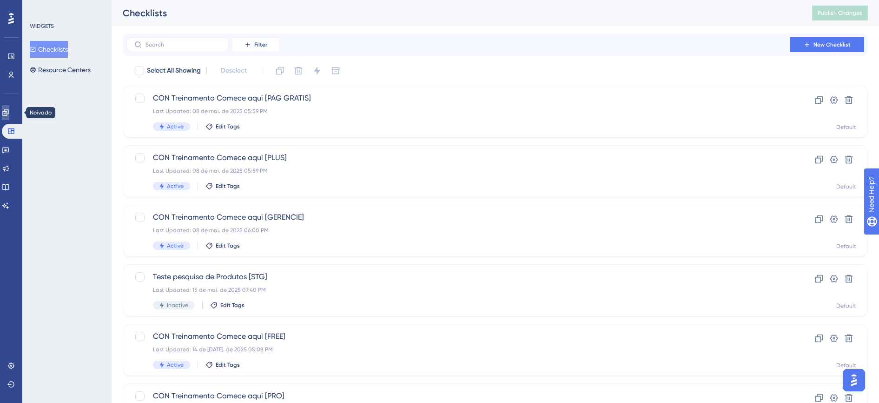
click at [9, 117] on link at bounding box center [5, 112] width 7 height 15
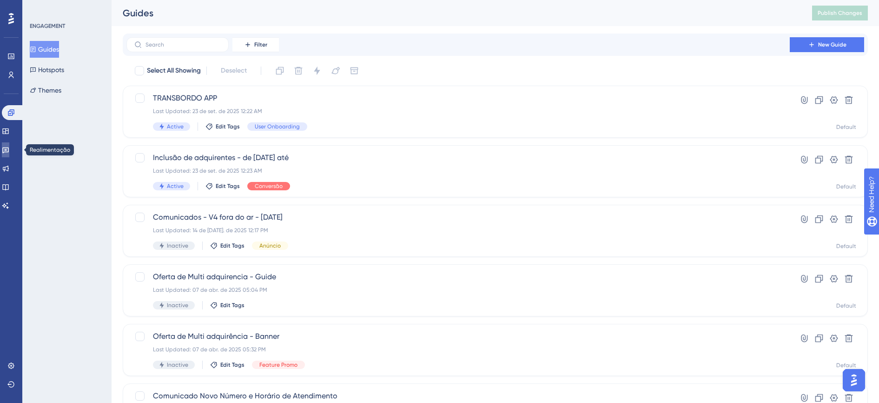
click at [9, 148] on icon at bounding box center [5, 149] width 7 height 7
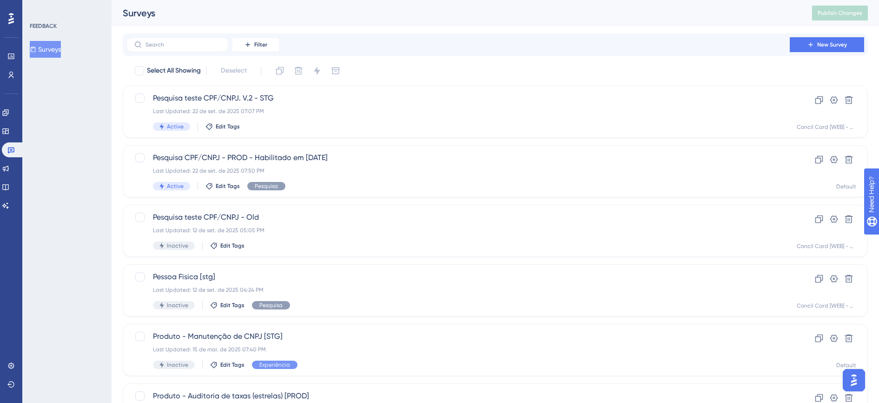
click at [48, 48] on button "Surveys" at bounding box center [45, 49] width 31 height 17
click at [298, 162] on span "Pesquisa CPF/CNPJ - PROD - Habilitado em [DATE]" at bounding box center [458, 157] width 611 height 11
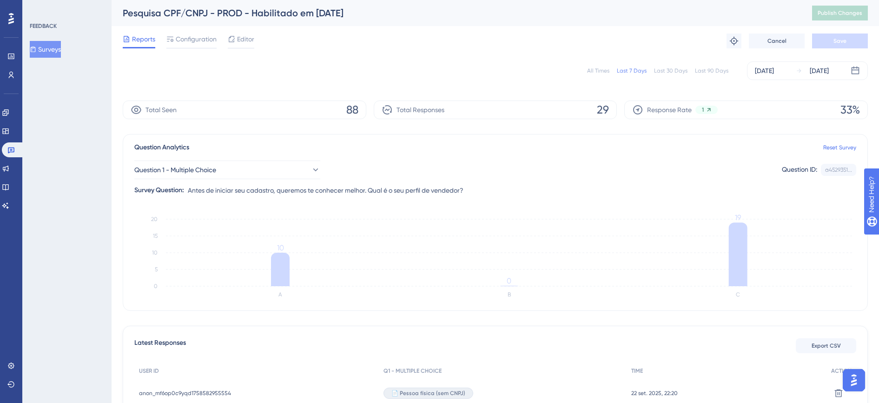
click at [599, 74] on div "All Times" at bounding box center [598, 70] width 22 height 7
click at [198, 46] on div "Configuration" at bounding box center [192, 40] width 50 height 15
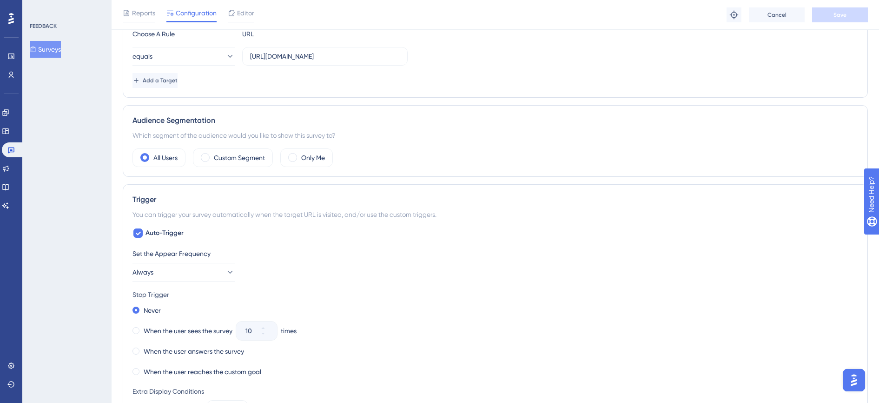
scroll to position [163, 0]
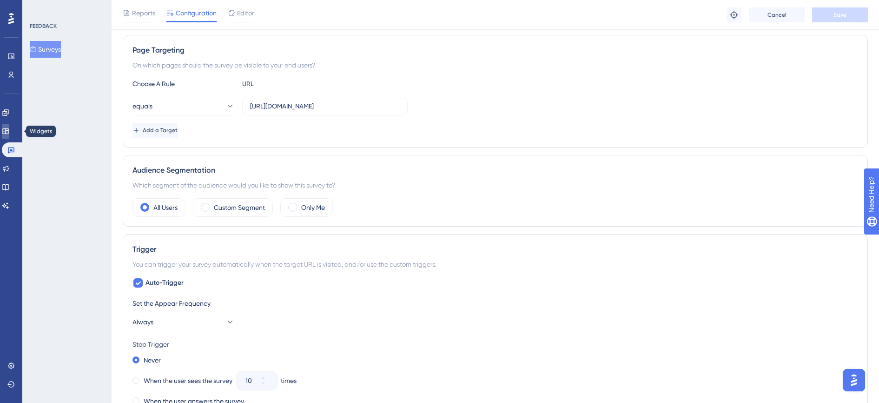
click at [8, 133] on icon at bounding box center [5, 130] width 7 height 7
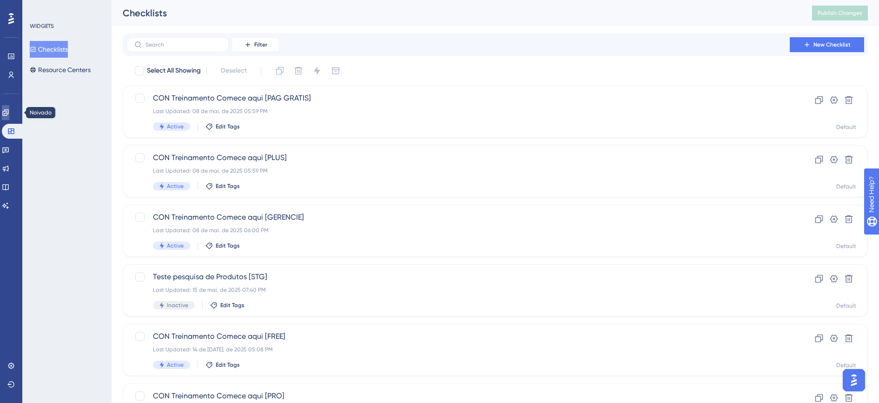
click at [9, 112] on icon at bounding box center [5, 112] width 7 height 7
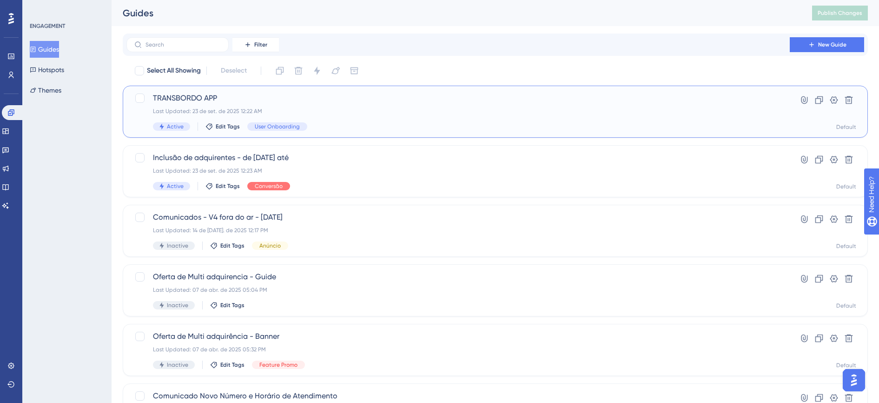
click at [330, 113] on div "Last Updated: 23 de set. de 2025 12:22 AM" at bounding box center [458, 110] width 611 height 7
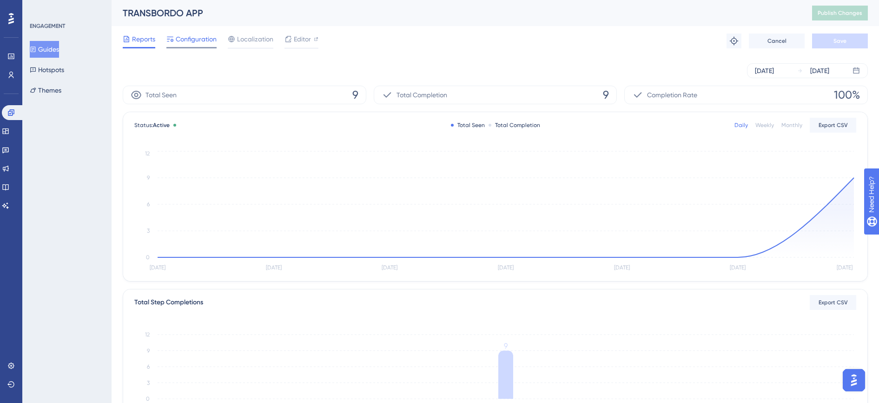
click at [202, 40] on span "Configuration" at bounding box center [196, 38] width 41 height 11
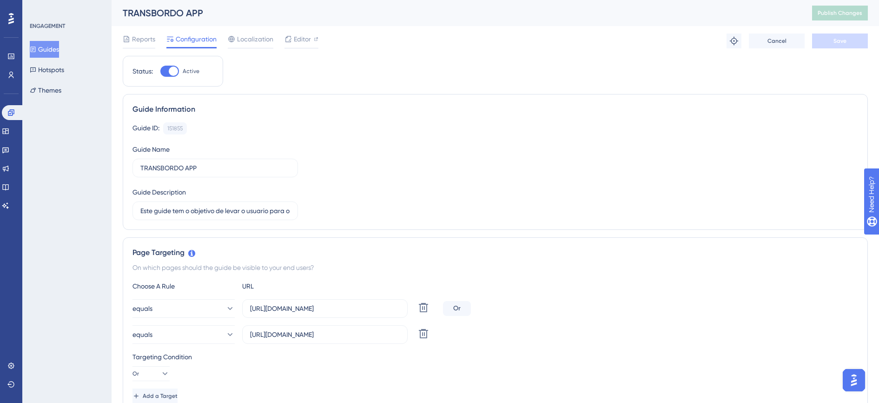
click at [172, 73] on div at bounding box center [173, 71] width 9 height 9
click at [160, 72] on input "Active" at bounding box center [160, 71] width 0 height 0
checkbox input "false"
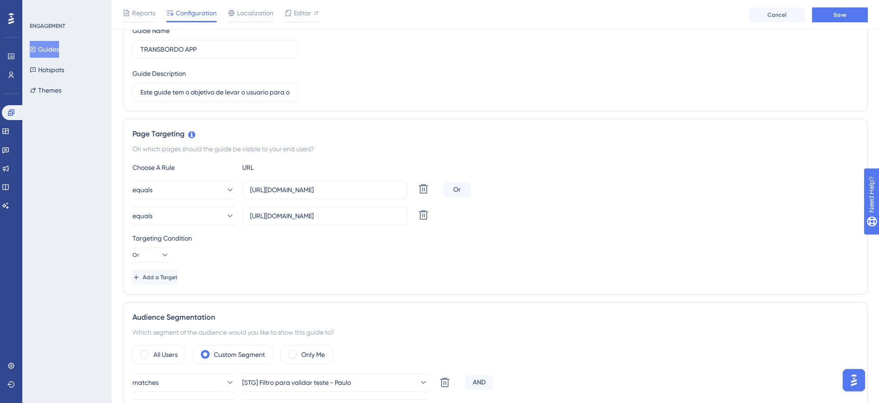
scroll to position [116, 0]
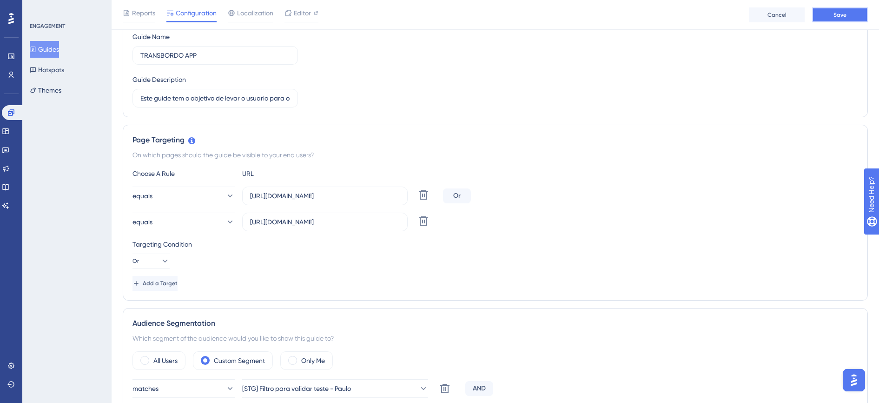
click at [846, 19] on button "Save" at bounding box center [841, 14] width 56 height 15
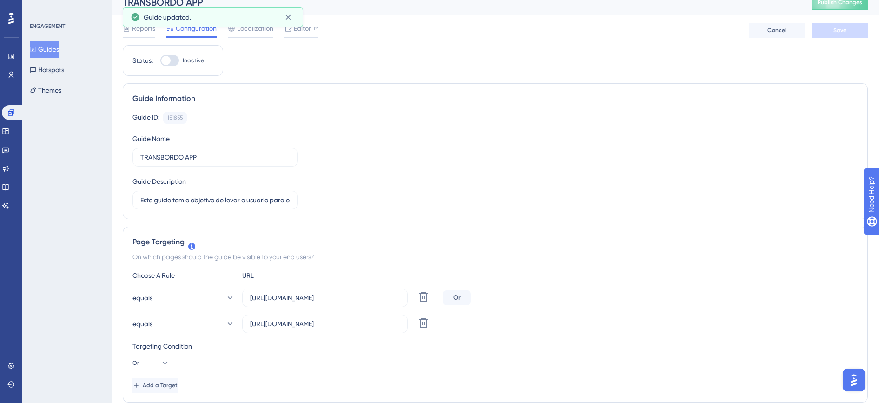
scroll to position [0, 0]
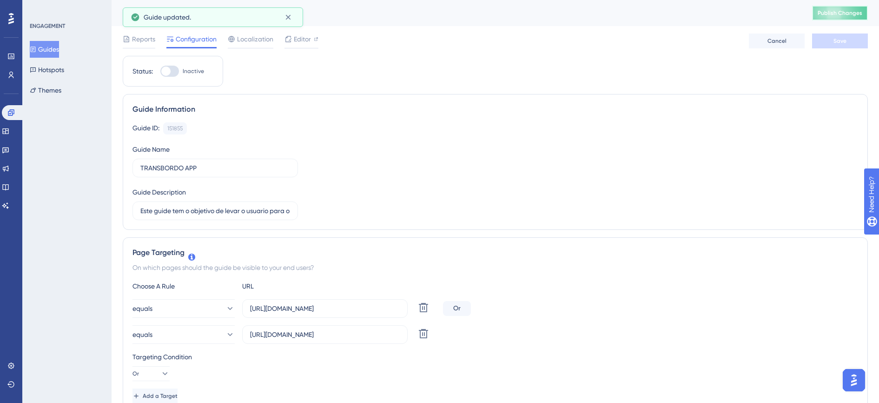
click at [844, 16] on span "Publish Changes" at bounding box center [840, 12] width 45 height 7
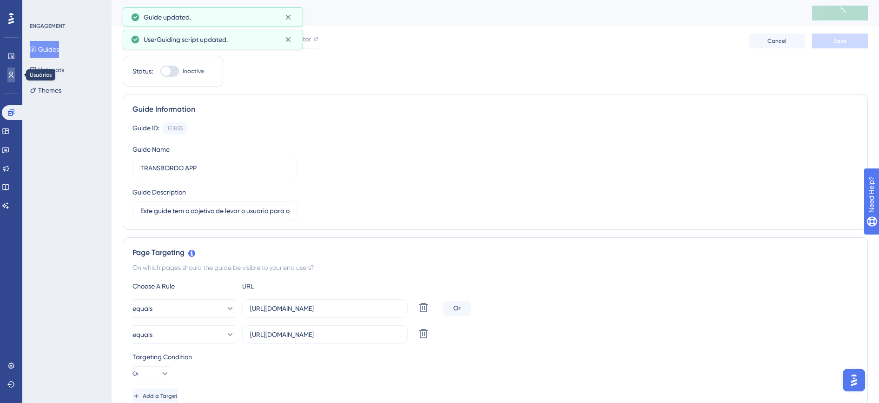
click at [14, 74] on icon at bounding box center [10, 74] width 7 height 7
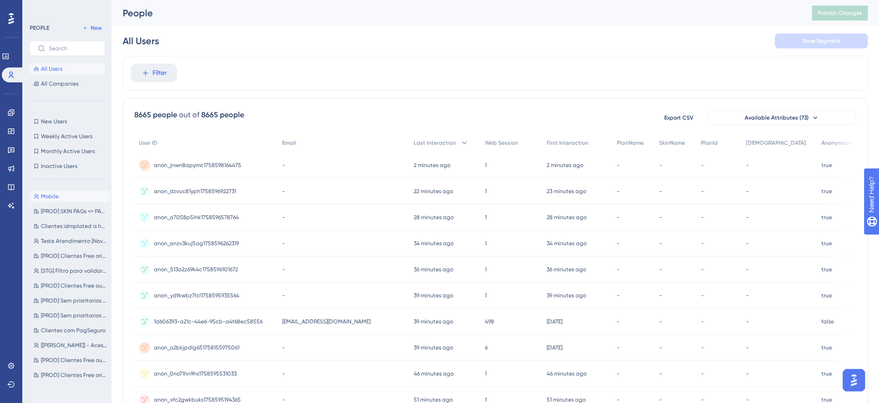
click at [55, 195] on span "Mobile" at bounding box center [50, 196] width 18 height 7
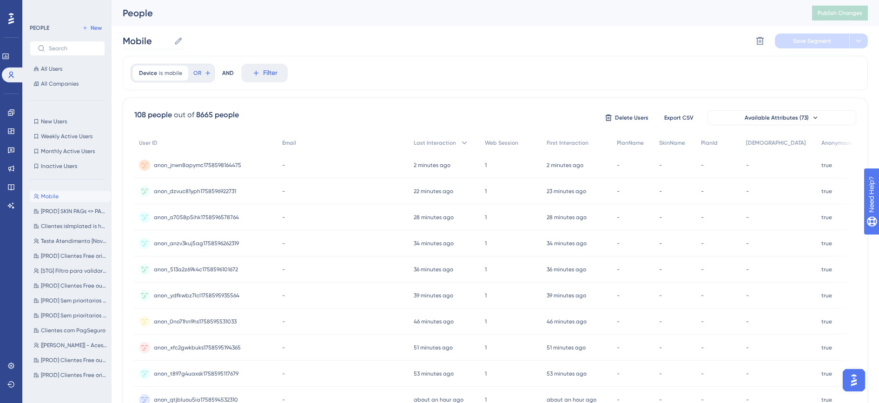
click at [178, 42] on icon at bounding box center [178, 40] width 7 height 7
click at [170, 42] on input "Mobile" at bounding box center [146, 40] width 47 height 13
type input "[PROD] Clientes Mobile"
click at [818, 40] on span "Save Segment" at bounding box center [813, 40] width 38 height 7
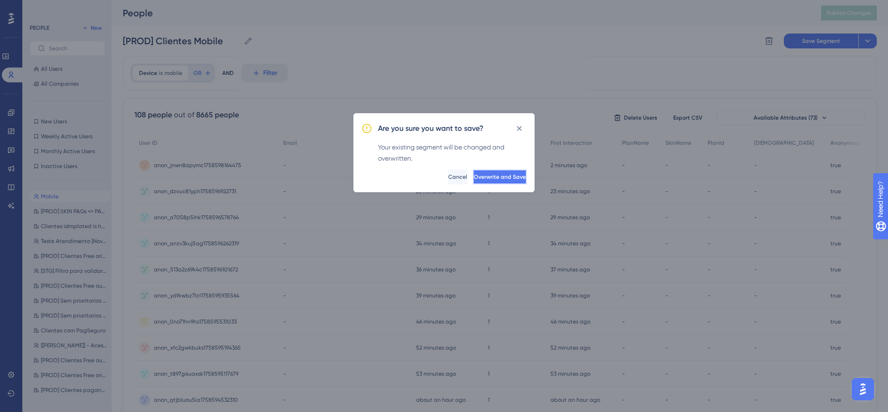
click at [501, 179] on span "Overwrite and Save" at bounding box center [500, 176] width 52 height 7
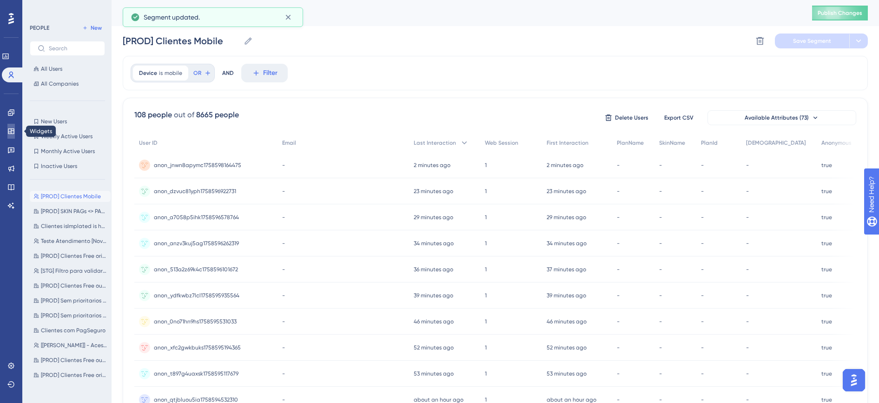
click at [11, 130] on icon at bounding box center [11, 131] width 6 height 6
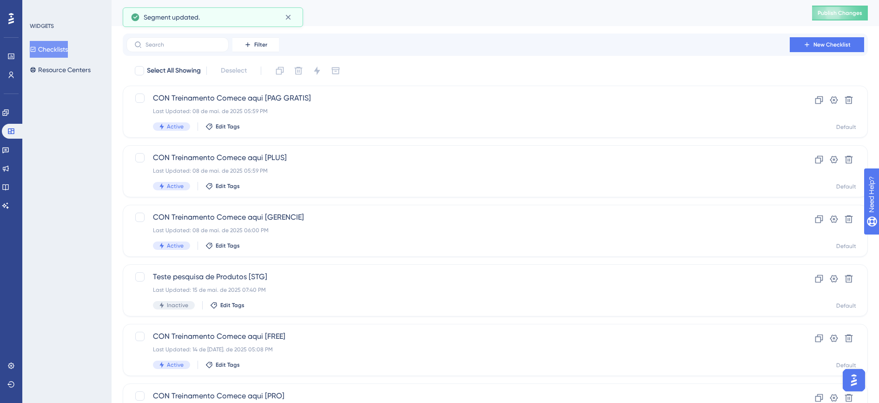
click at [19, 118] on div "Noivado" at bounding box center [11, 112] width 19 height 15
click at [9, 110] on link at bounding box center [5, 112] width 7 height 15
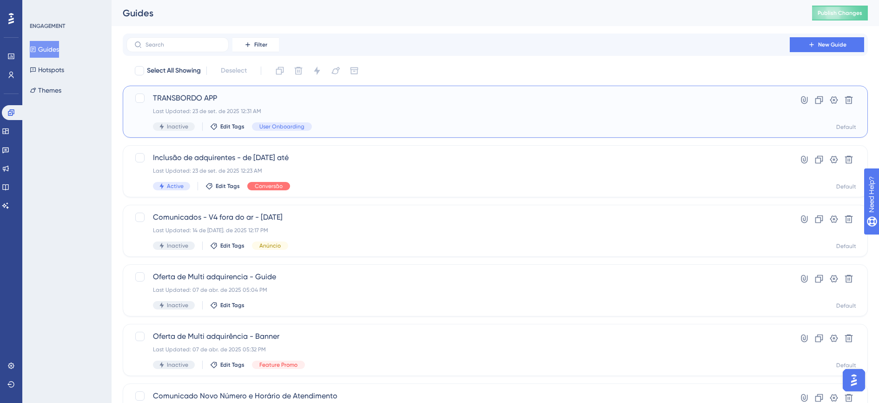
click at [328, 109] on div "Last Updated: 23 de set. de 2025 12:31 AM" at bounding box center [458, 110] width 611 height 7
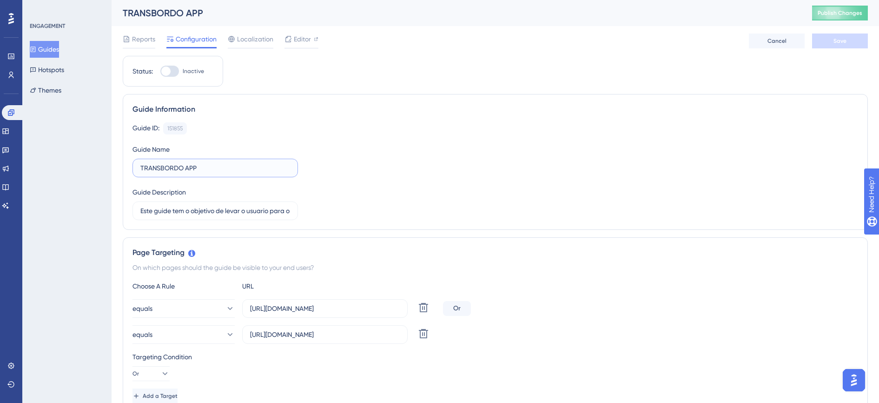
click at [185, 168] on input "TRANSBORDO APP" at bounding box center [215, 168] width 150 height 10
type input "Transbordo APP"
click at [850, 43] on button "Save" at bounding box center [841, 40] width 56 height 15
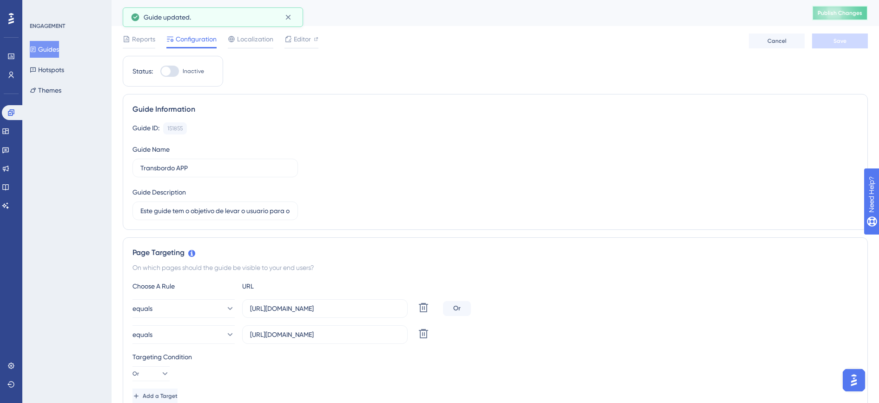
click at [854, 13] on span "Publish Changes" at bounding box center [840, 12] width 45 height 7
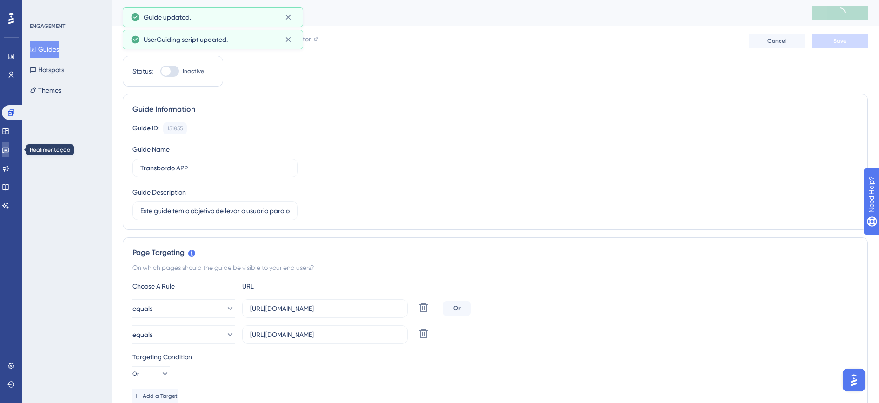
click at [9, 143] on link at bounding box center [5, 149] width 7 height 15
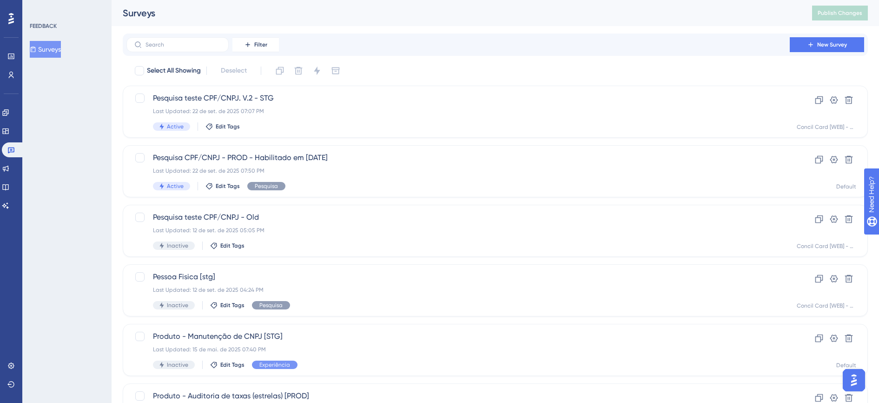
click at [52, 46] on button "Surveys" at bounding box center [45, 49] width 31 height 17
click at [250, 108] on div "Last Updated: 22 de set. de 2025 07:07 PM" at bounding box center [458, 110] width 611 height 7
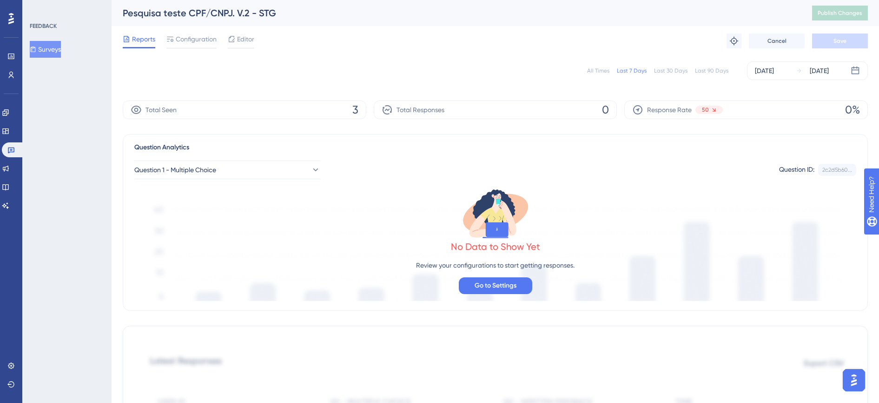
click at [186, 14] on div "Pesquisa teste CPF/CNPJ. V.2 - STG" at bounding box center [456, 13] width 666 height 13
click at [189, 40] on span "Configuration" at bounding box center [196, 38] width 41 height 11
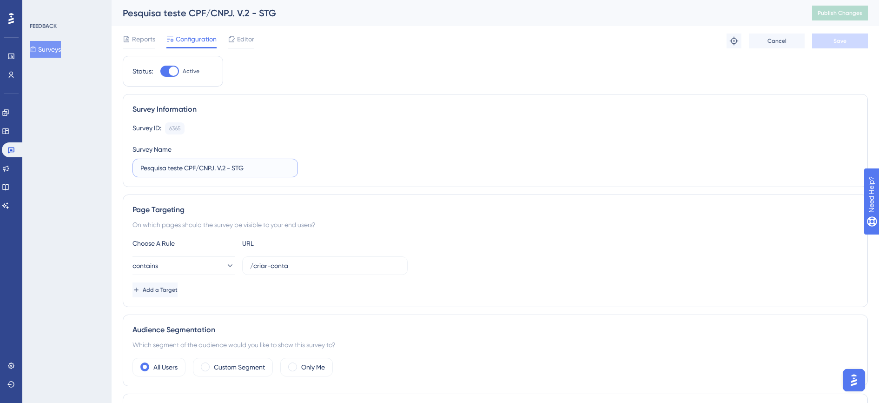
click at [184, 169] on input "Pesquisa teste CPF/CNPJ. V.2 - STG" at bounding box center [215, 168] width 150 height 10
type input "Pesquisa CPF/CNPJ. V.2 - STG"
click at [846, 42] on span "Save" at bounding box center [840, 40] width 13 height 7
click at [149, 43] on span "Reports" at bounding box center [143, 38] width 23 height 11
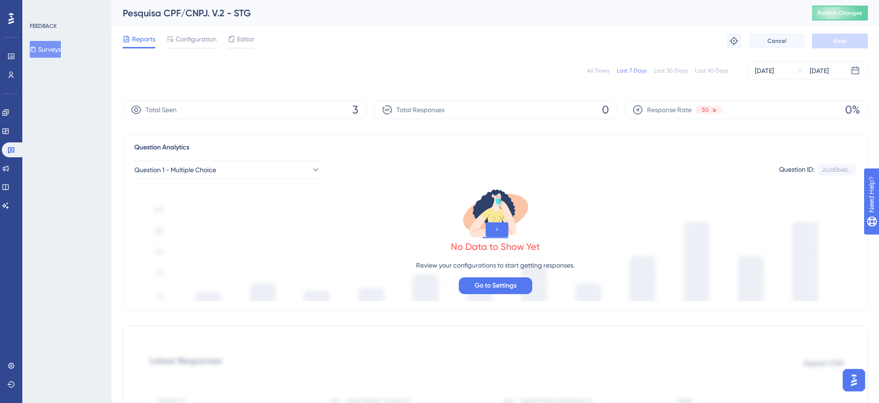
click at [50, 48] on button "Surveys" at bounding box center [45, 49] width 31 height 17
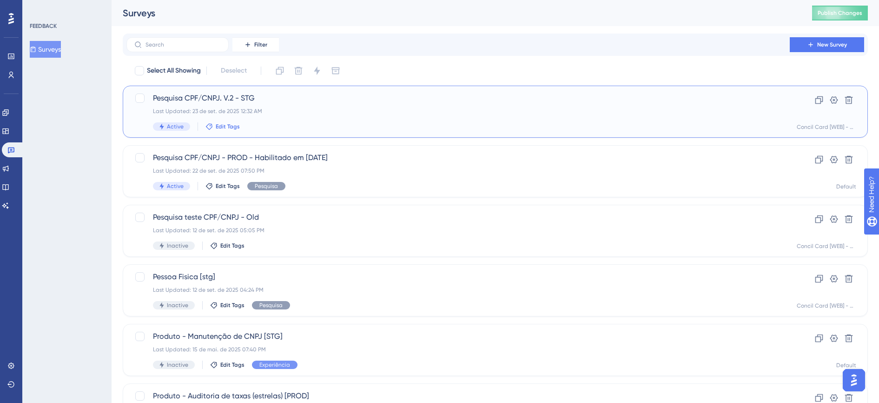
click at [213, 124] on button "Edit Tags" at bounding box center [223, 126] width 34 height 7
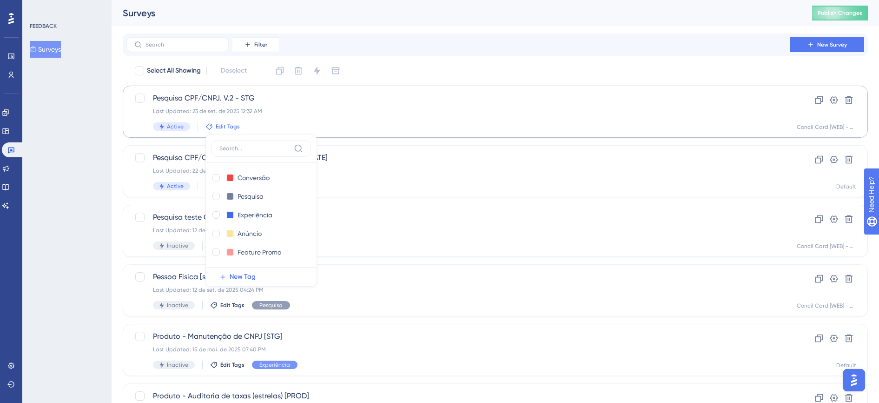
scroll to position [9, 0]
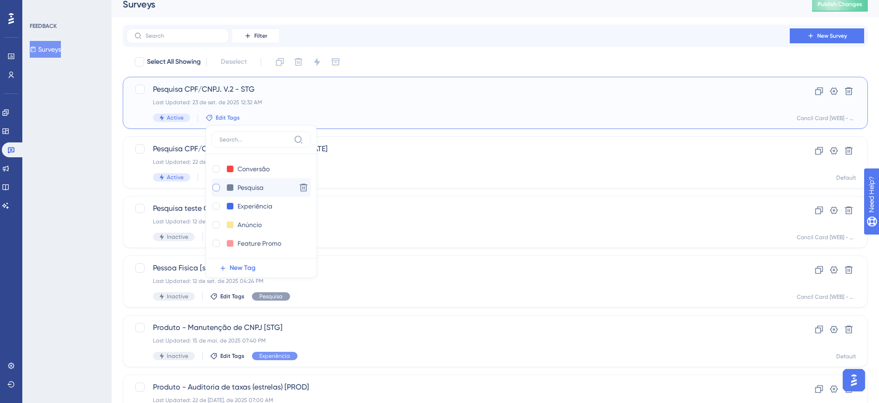
click at [219, 187] on div at bounding box center [216, 187] width 7 height 7
checkbox input "true"
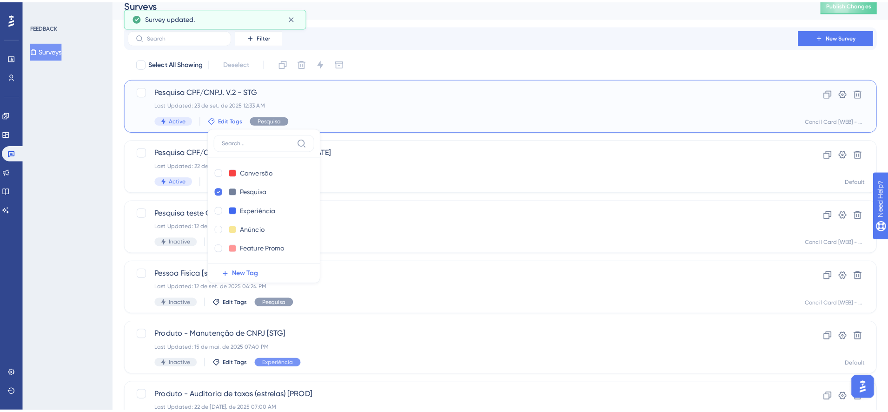
scroll to position [0, 0]
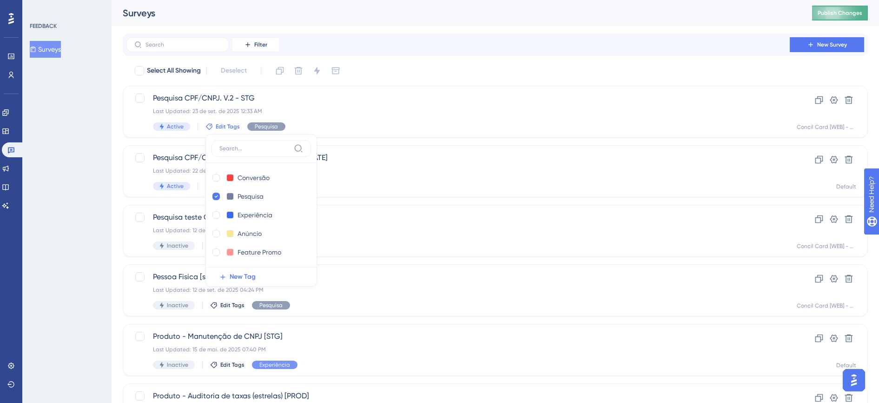
click at [855, 14] on span "Publish Changes" at bounding box center [840, 12] width 45 height 7
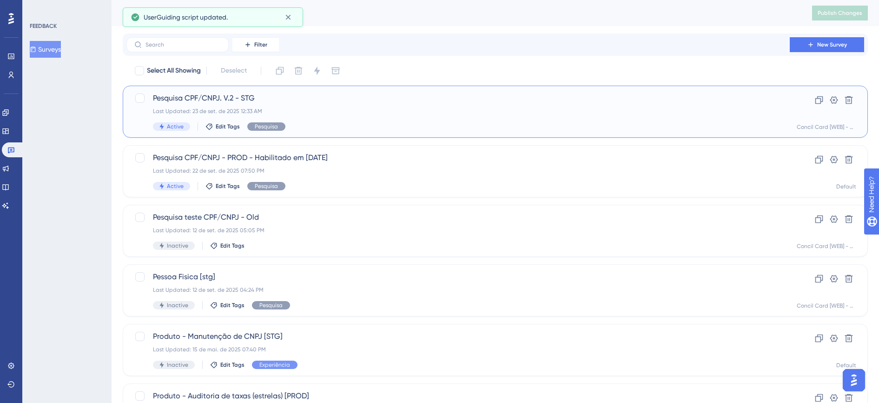
click at [240, 107] on div "Pesquisa CPF/CNPJ. V.2 - STG Last Updated: 23 de set. de 2025 12:33 AM Active E…" at bounding box center [458, 112] width 611 height 38
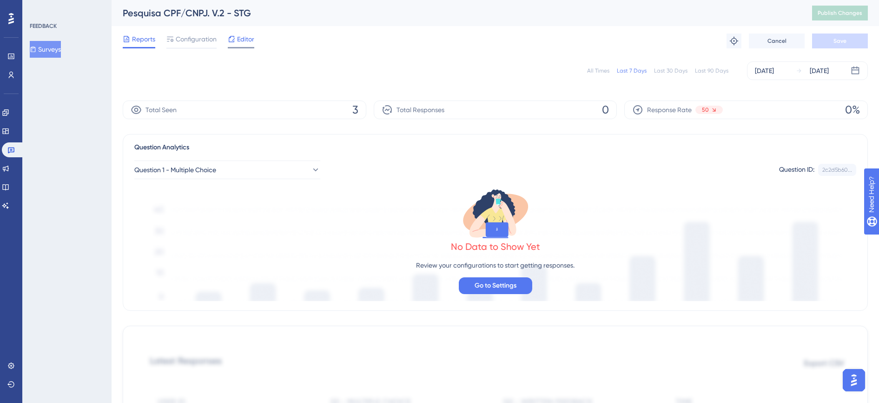
click at [246, 34] on span "Editor" at bounding box center [245, 38] width 17 height 11
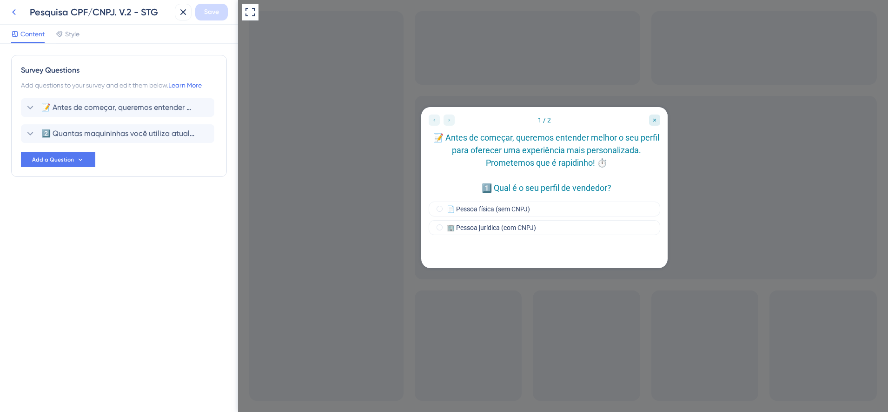
click at [15, 15] on icon at bounding box center [13, 12] width 11 height 11
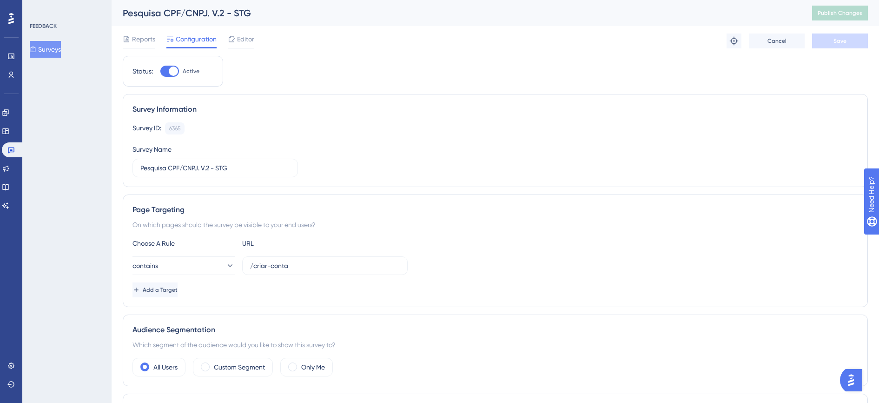
click at [55, 50] on button "Surveys" at bounding box center [45, 49] width 31 height 17
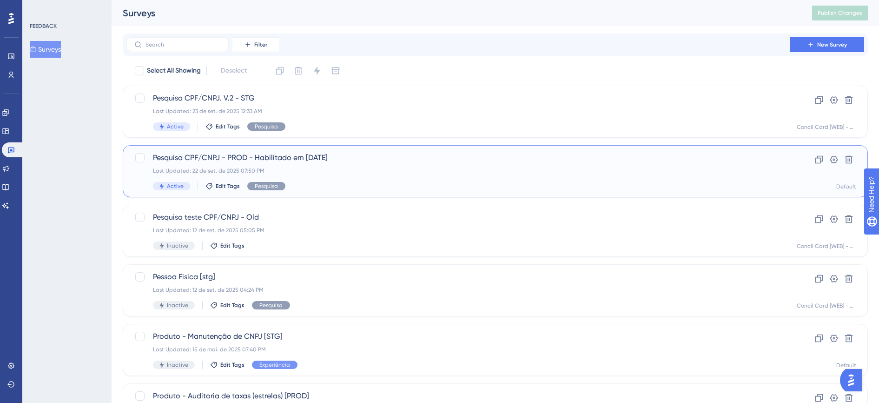
click at [293, 162] on span "Pesquisa CPF/CNPJ - PROD - Habilitado em [DATE]" at bounding box center [458, 157] width 611 height 11
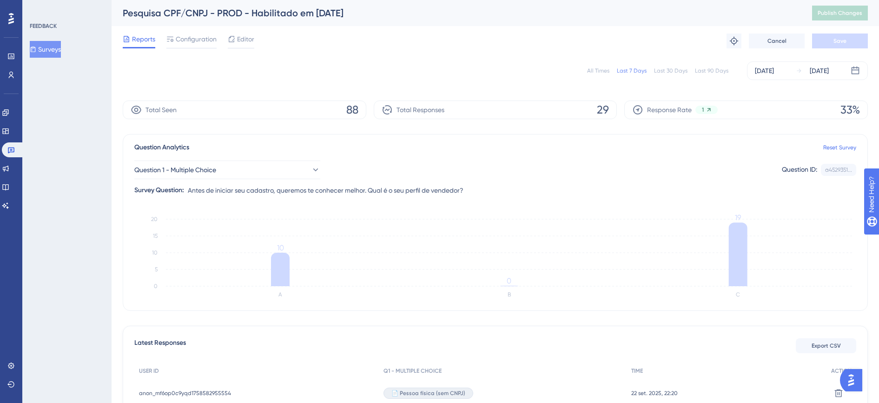
click at [606, 73] on div "All Times" at bounding box center [598, 70] width 22 height 7
click at [851, 148] on link "Reset Survey" at bounding box center [840, 147] width 33 height 7
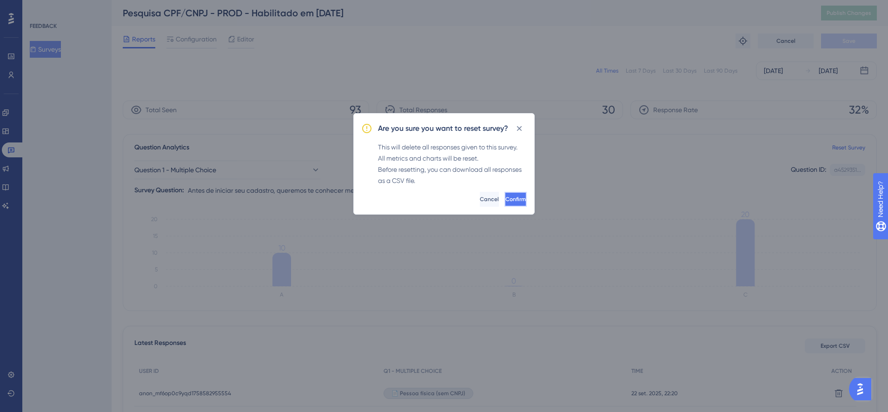
click at [506, 198] on span "Confirm" at bounding box center [516, 198] width 20 height 7
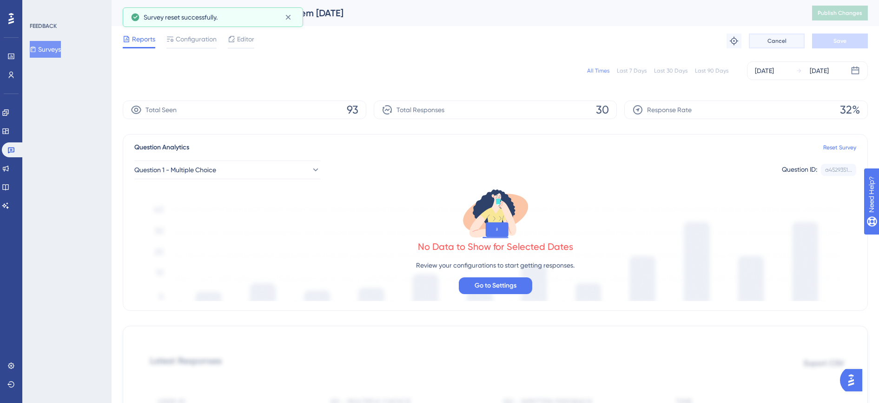
click at [788, 44] on button "Cancel" at bounding box center [777, 40] width 56 height 15
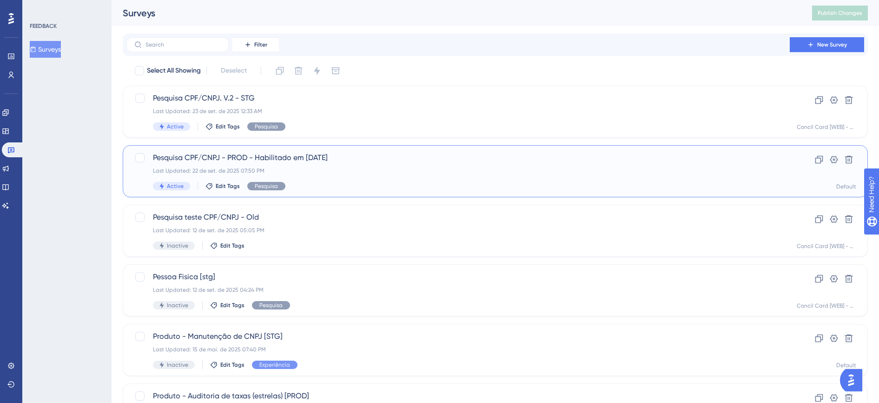
click at [369, 153] on span "Pesquisa CPF/CNPJ - PROD - Habilitado em [DATE]" at bounding box center [458, 157] width 611 height 11
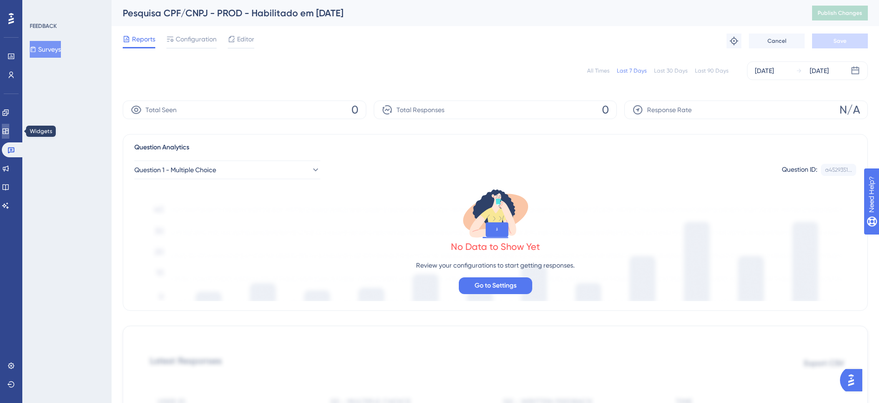
click at [9, 135] on link at bounding box center [5, 131] width 7 height 15
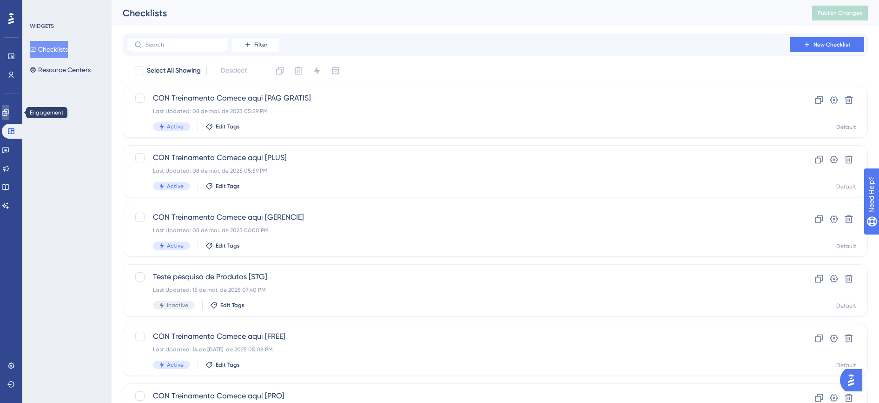
click at [8, 113] on icon at bounding box center [5, 112] width 6 height 6
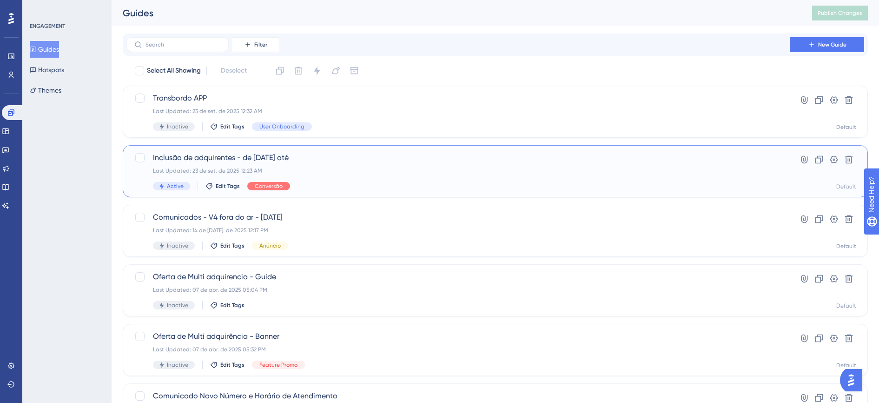
click at [319, 158] on span "Inclusão de adquirentes - de [DATE] até" at bounding box center [458, 157] width 611 height 11
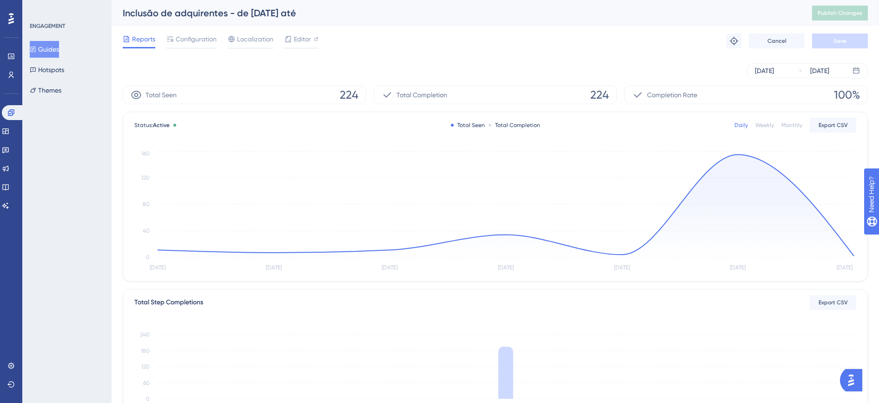
click at [48, 47] on button "Guides" at bounding box center [44, 49] width 29 height 17
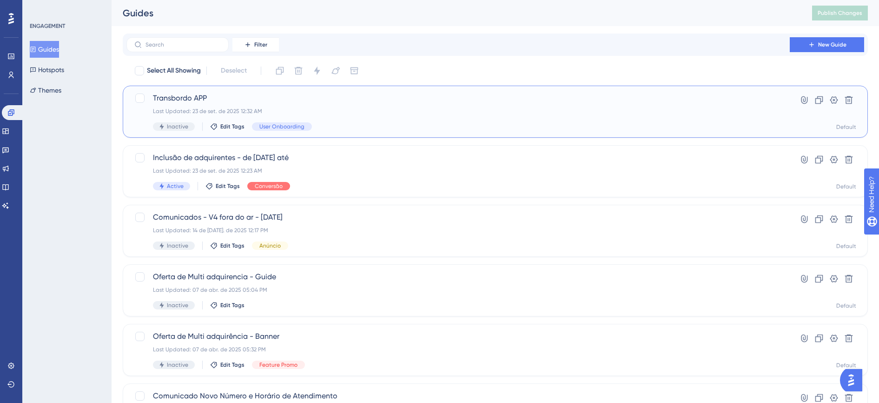
click at [252, 110] on div "Last Updated: 23 de set. de 2025 12:32 AM" at bounding box center [458, 110] width 611 height 7
